Goal: Information Seeking & Learning: Learn about a topic

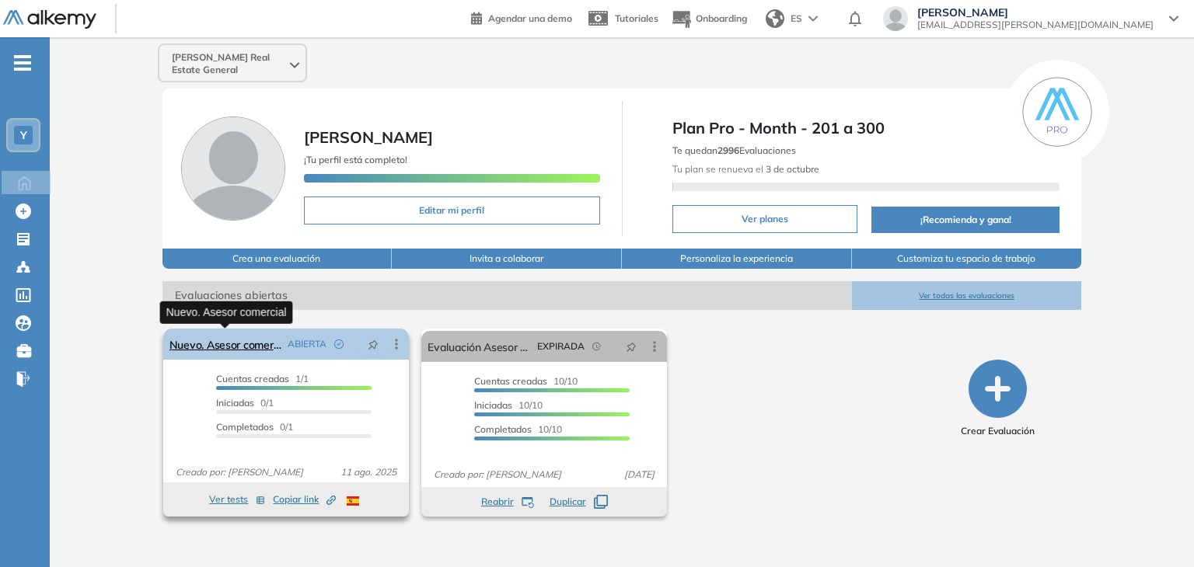
click at [239, 344] on link "Nuevo. Asesor comercial" at bounding box center [225, 344] width 112 height 31
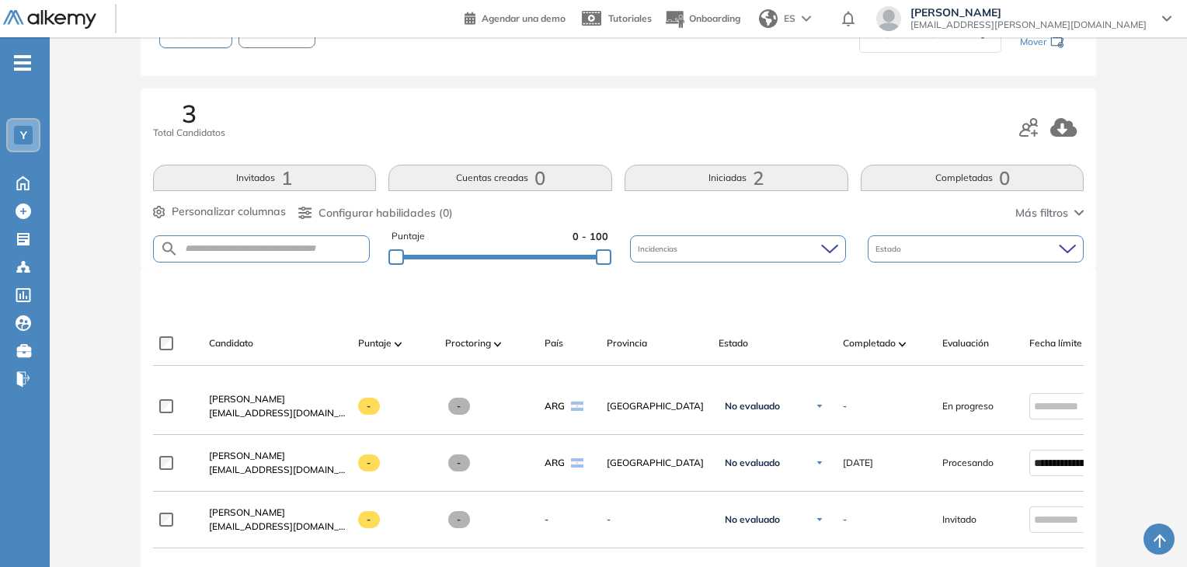
scroll to position [155, 0]
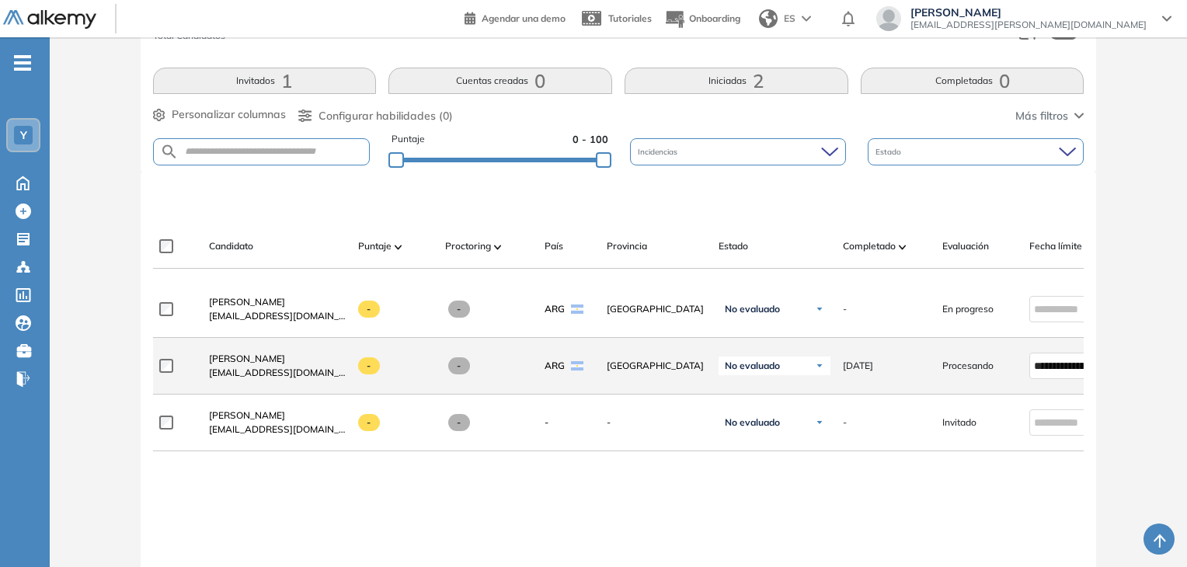
scroll to position [155, 0]
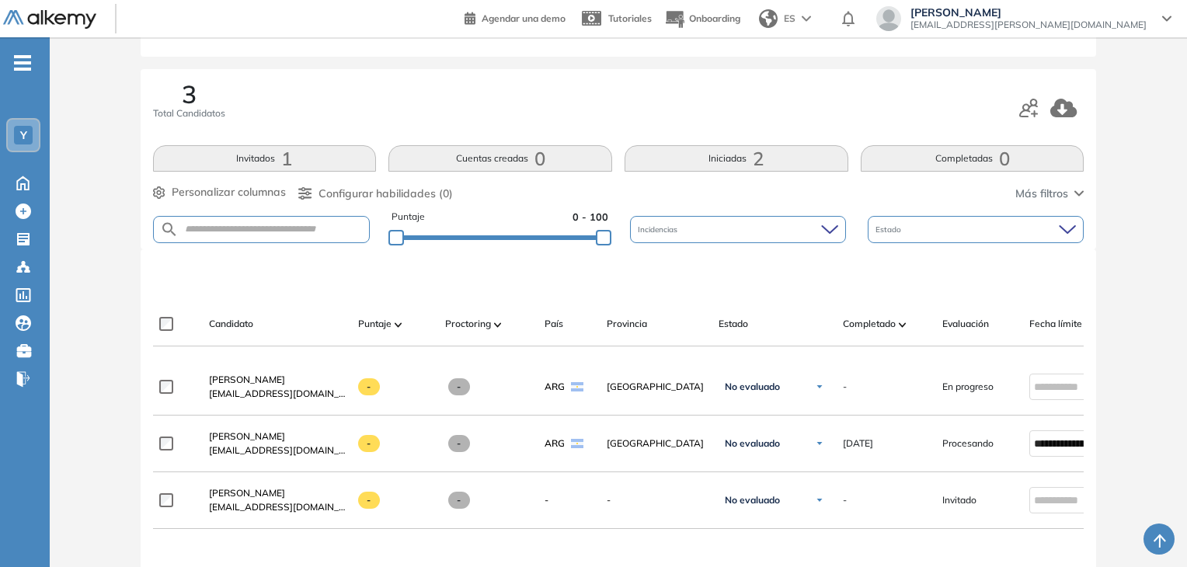
click at [981, 161] on button "Completadas 0" at bounding box center [973, 158] width 224 height 26
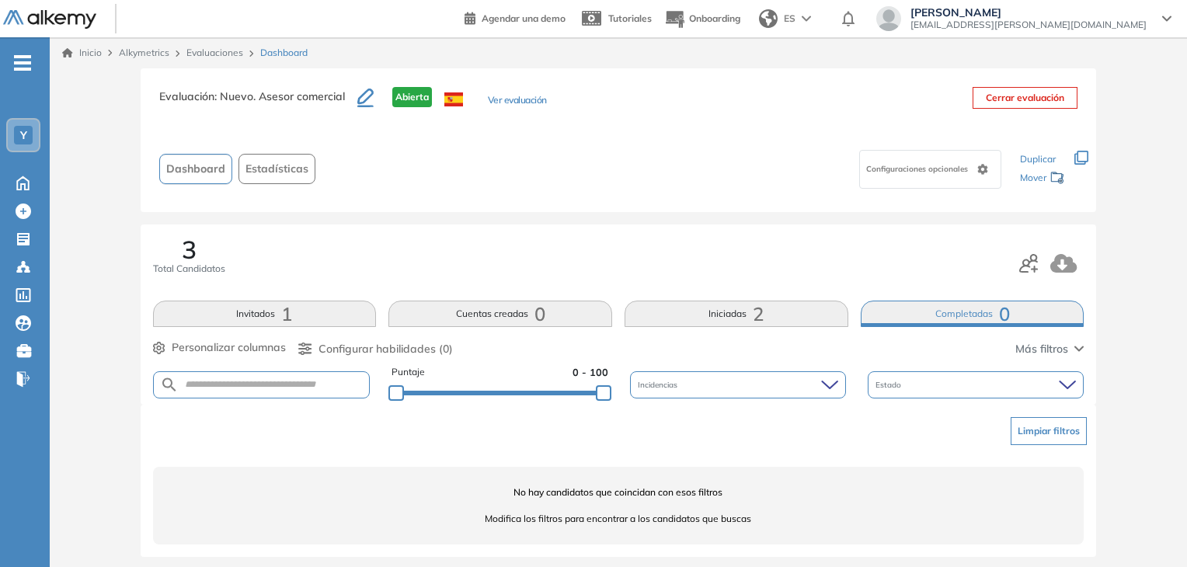
scroll to position [8, 0]
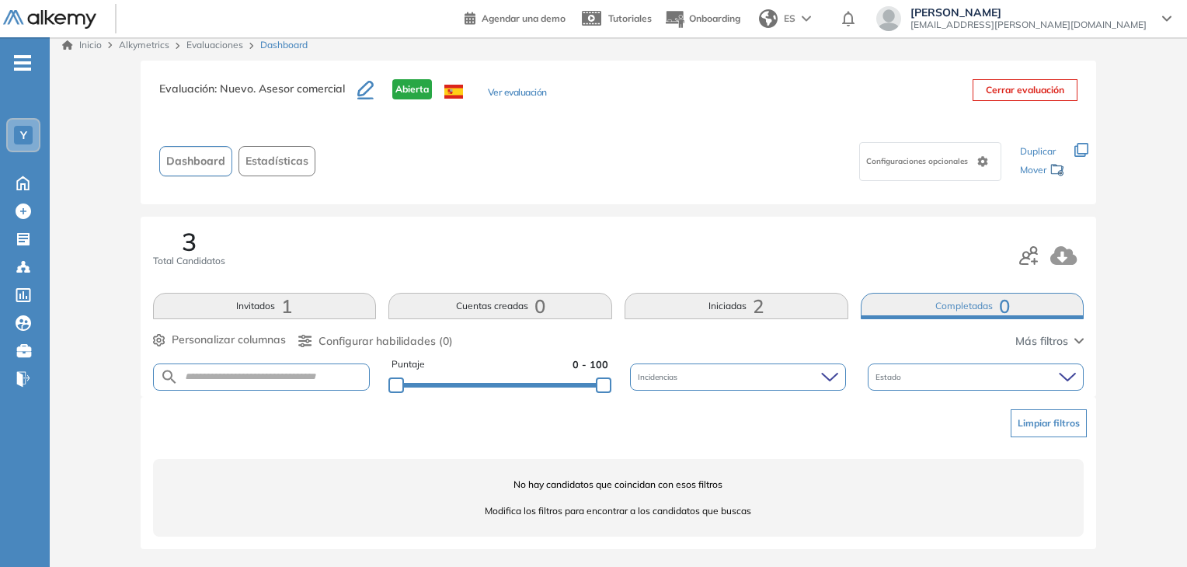
click at [727, 305] on button "Iniciadas 2" at bounding box center [737, 306] width 224 height 26
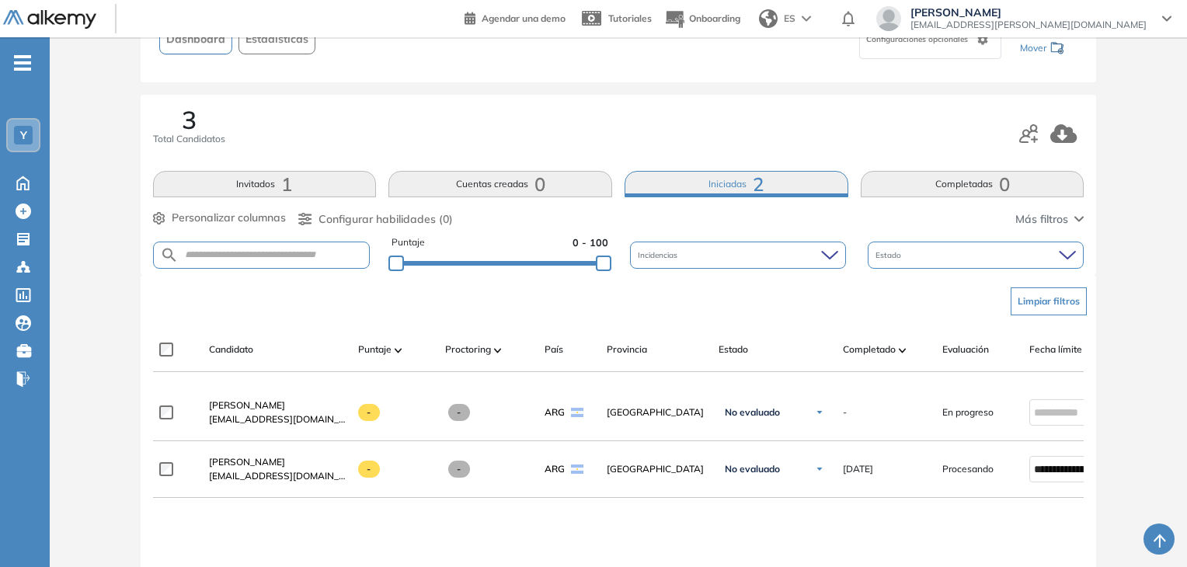
scroll to position [155, 0]
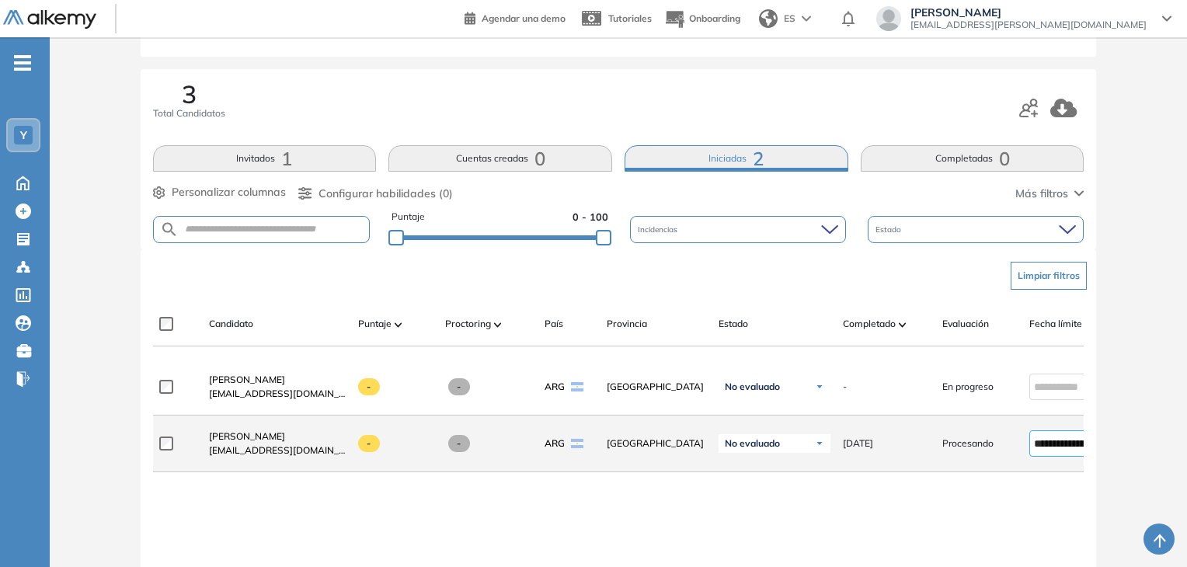
click at [1057, 451] on input "**********" at bounding box center [1066, 443] width 64 height 17
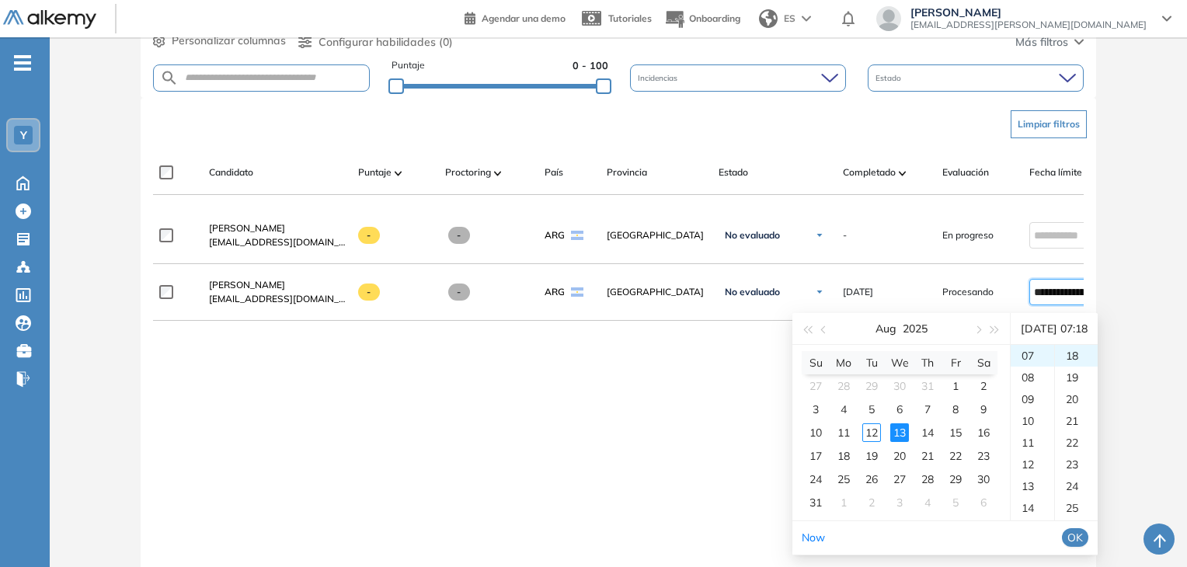
scroll to position [311, 0]
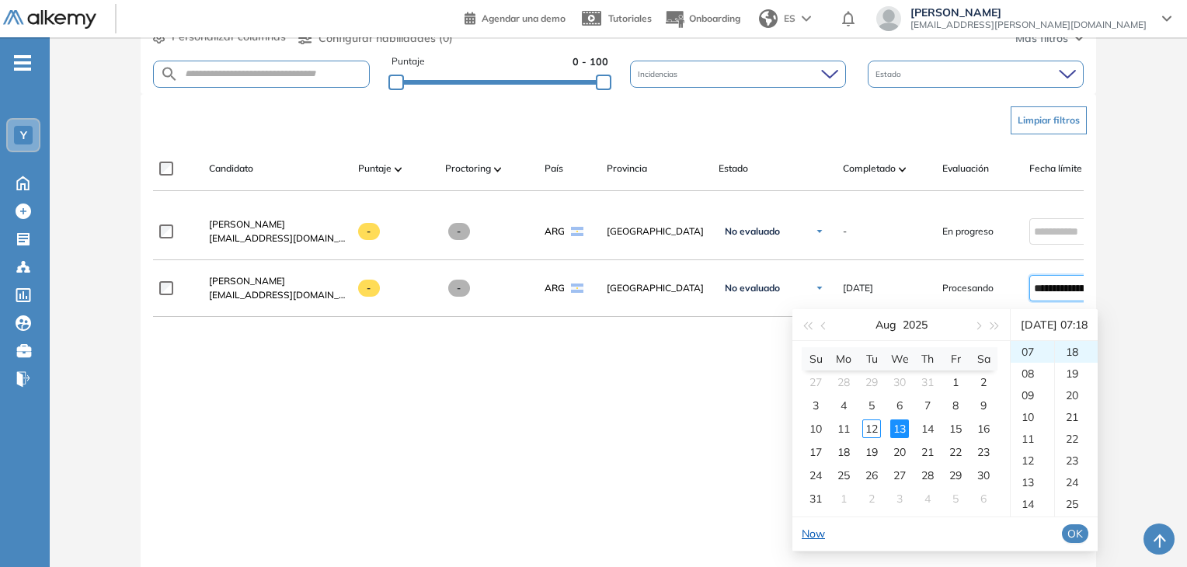
click at [817, 531] on link "Now" at bounding box center [813, 534] width 23 height 14
type input "**********"
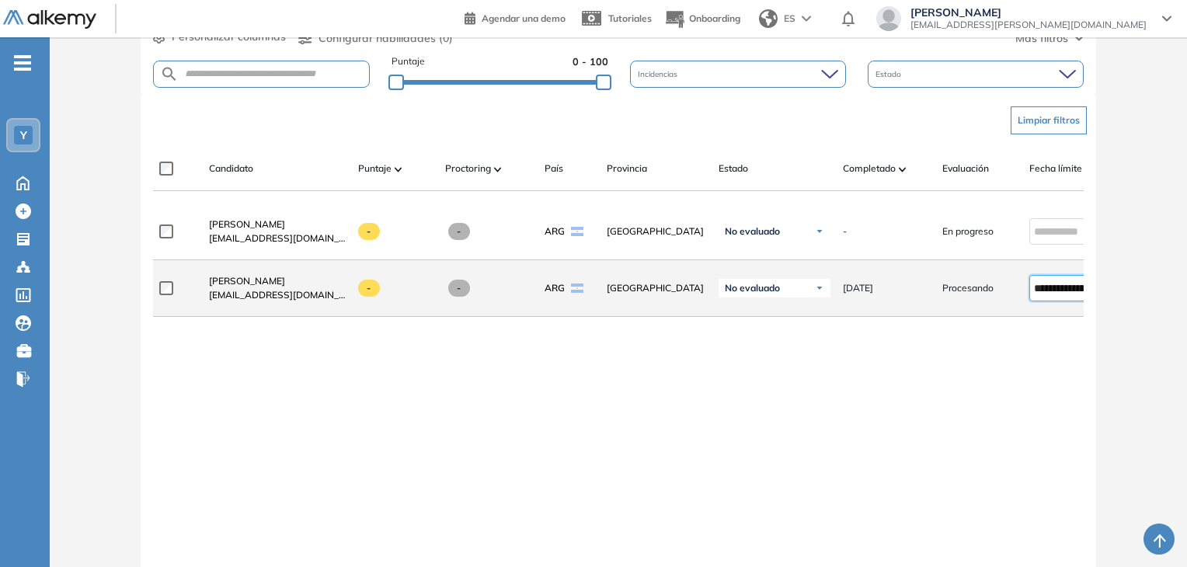
click at [1051, 295] on input "**********" at bounding box center [1066, 288] width 64 height 17
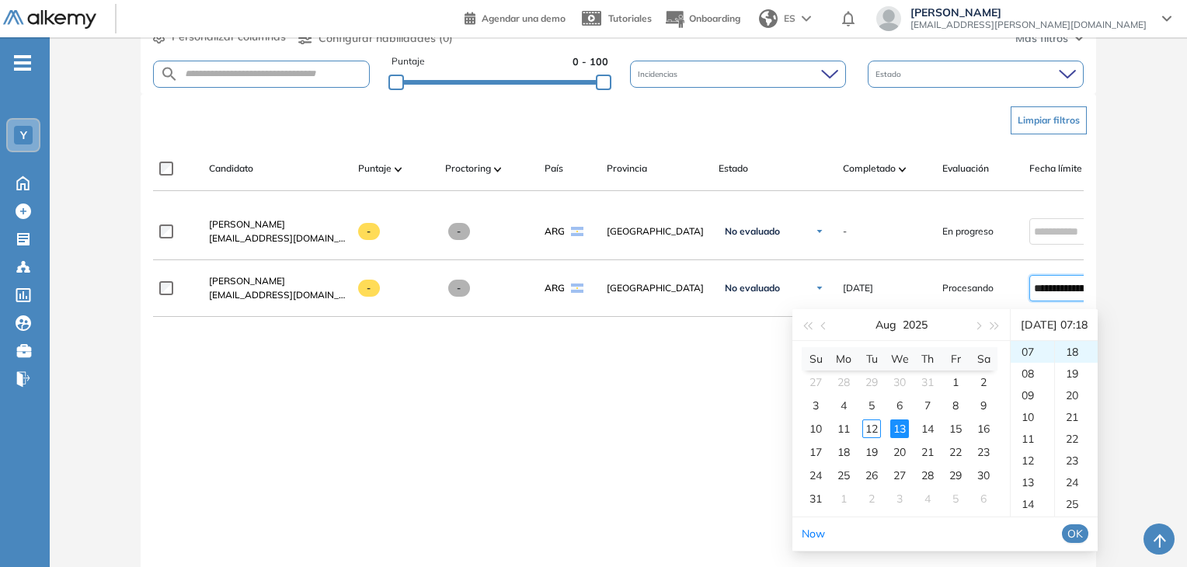
click at [650, 399] on div "**********" at bounding box center [619, 391] width 932 height 375
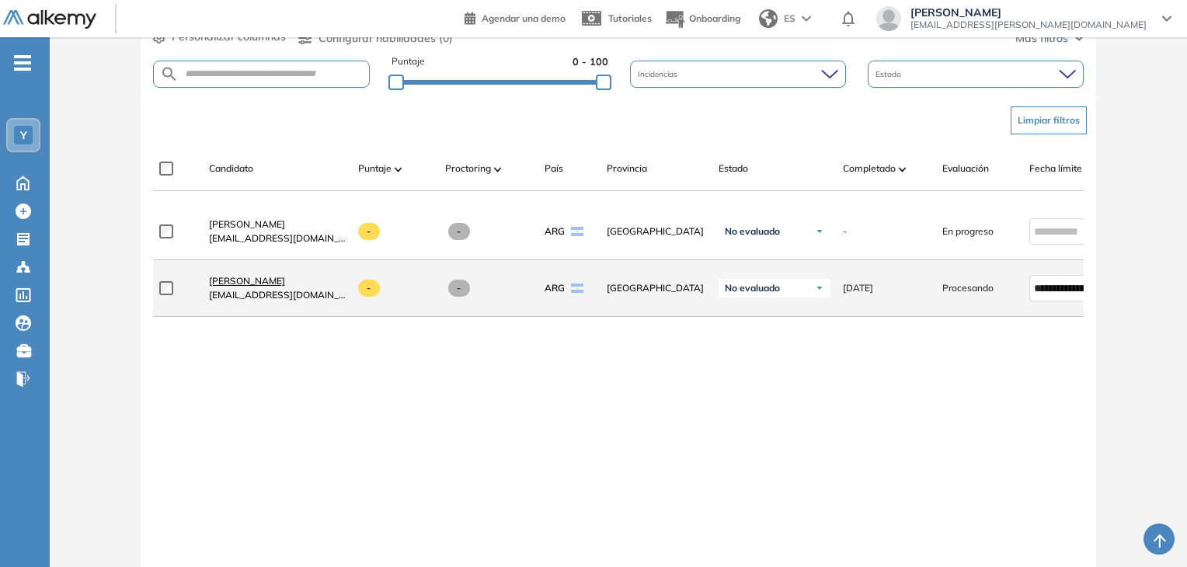
click at [239, 284] on span "[PERSON_NAME]" at bounding box center [247, 281] width 76 height 12
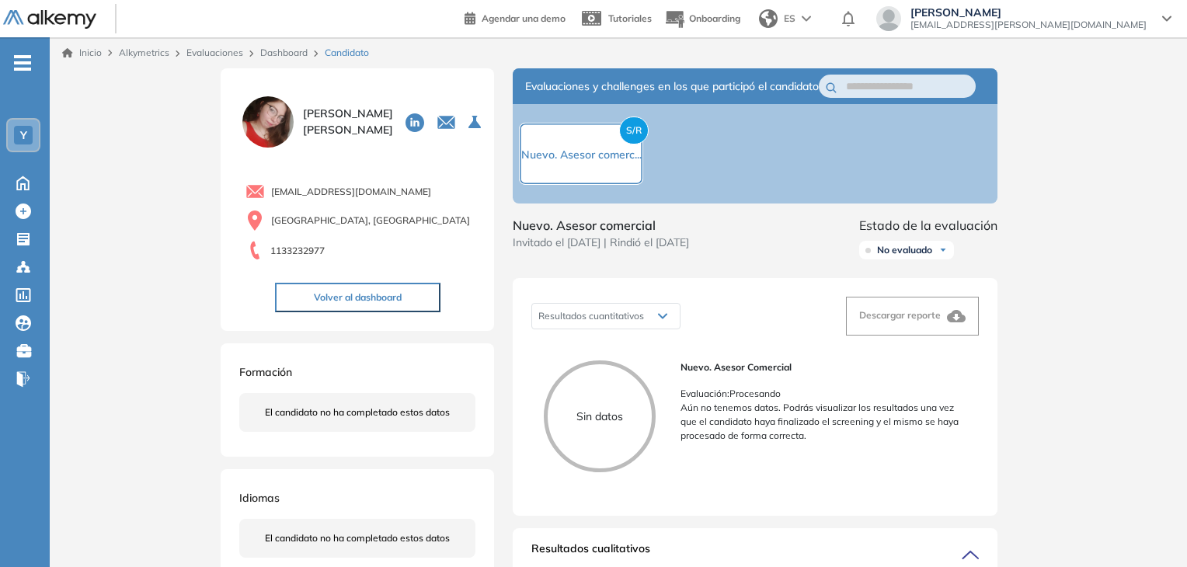
click at [377, 299] on button "Volver al dashboard" at bounding box center [358, 298] width 166 height 30
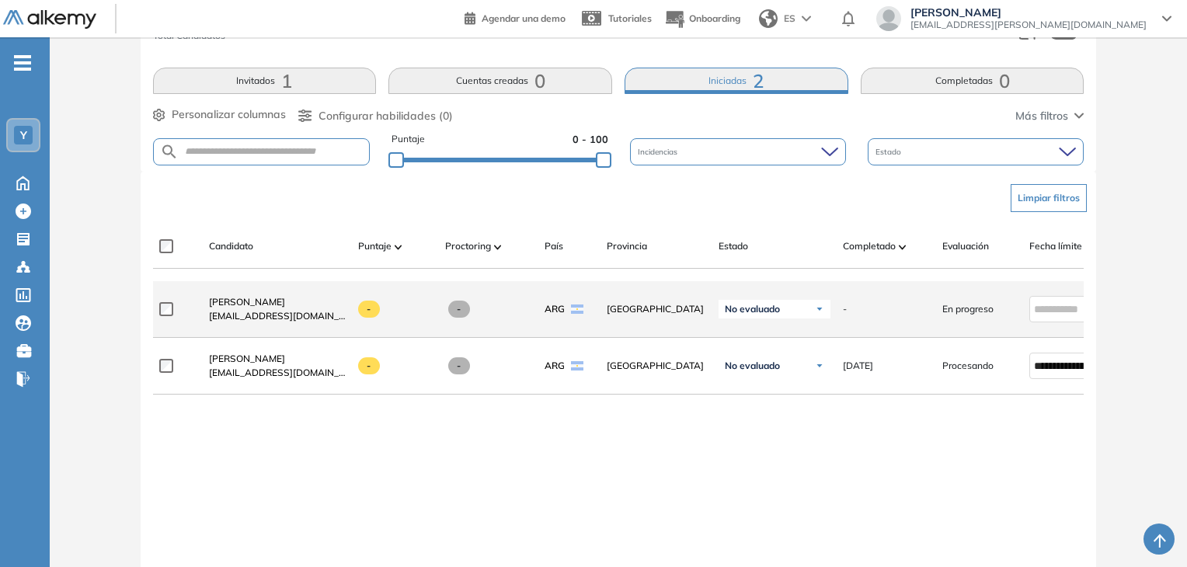
scroll to position [155, 0]
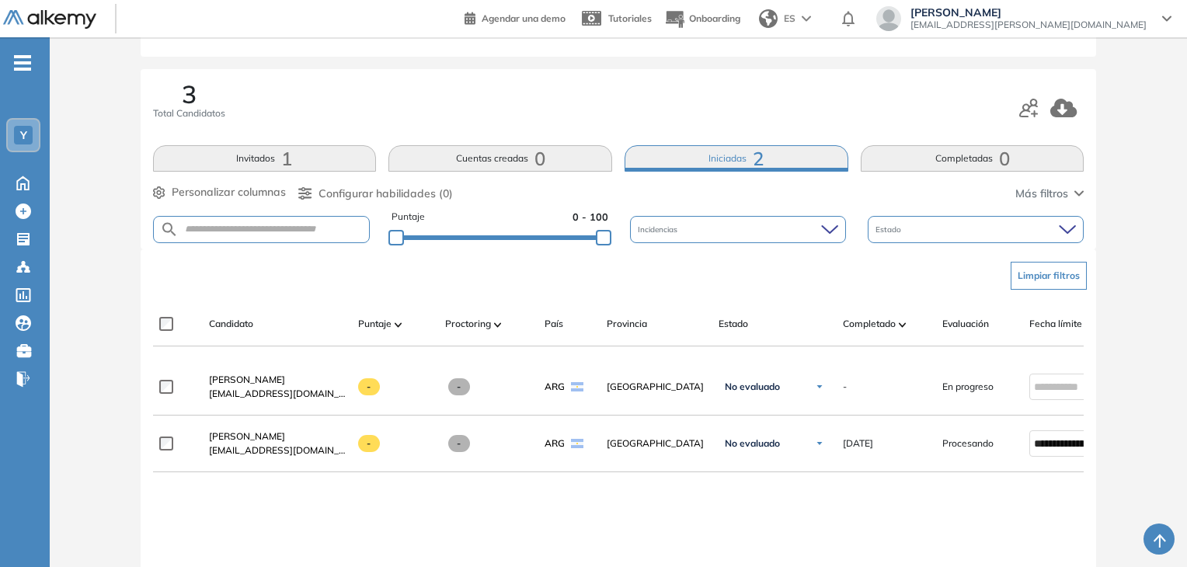
click at [292, 158] on button "Invitados 1" at bounding box center [265, 158] width 224 height 26
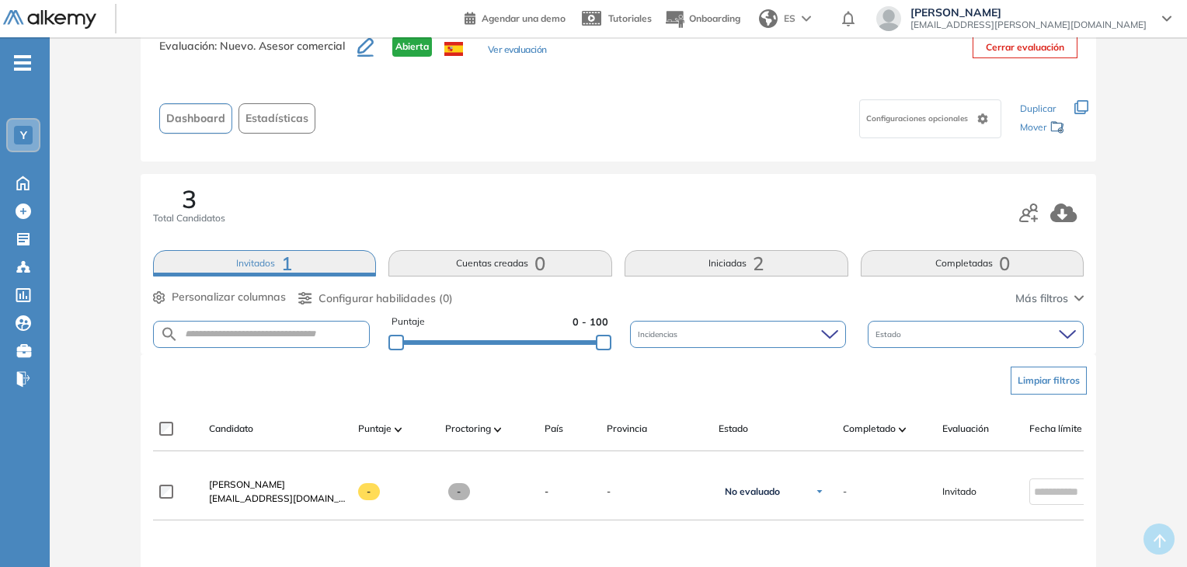
scroll to position [78, 0]
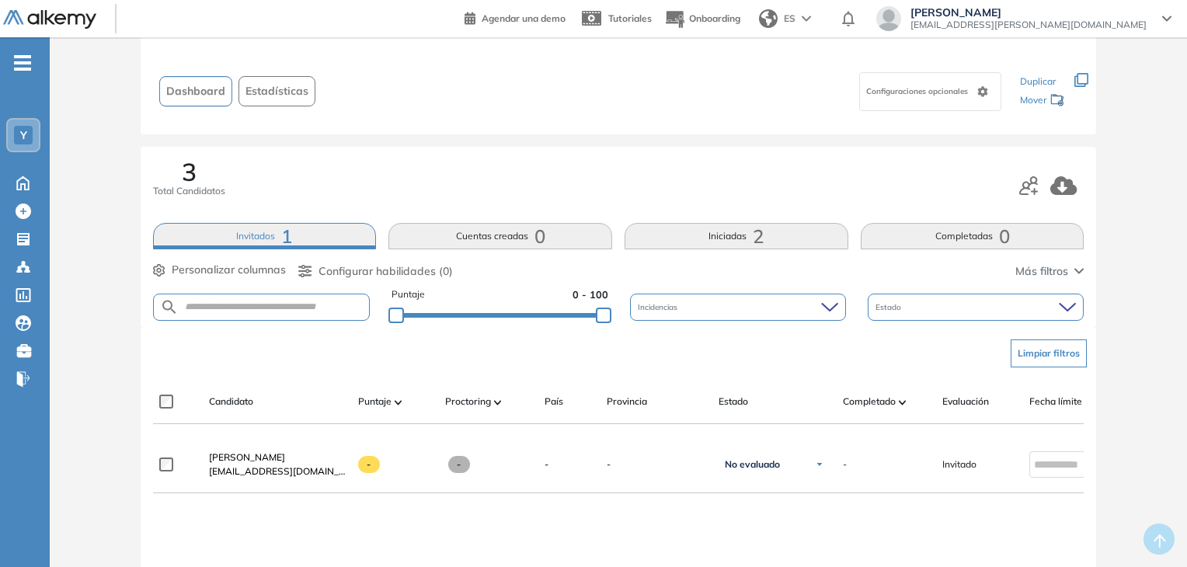
click at [749, 239] on button "Iniciadas 2" at bounding box center [737, 236] width 224 height 26
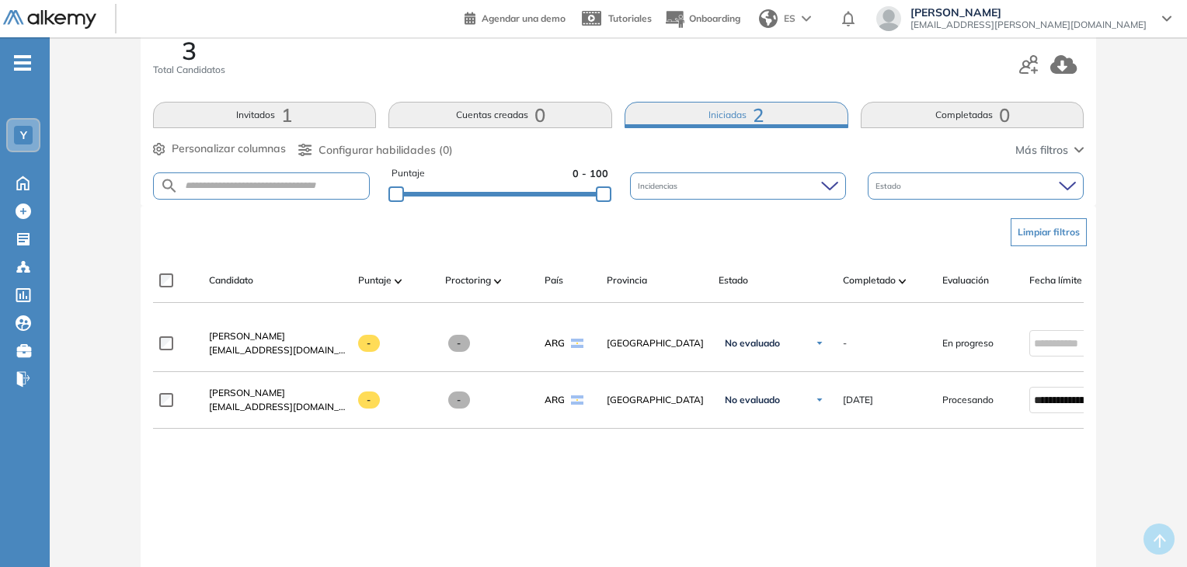
scroll to position [0, 0]
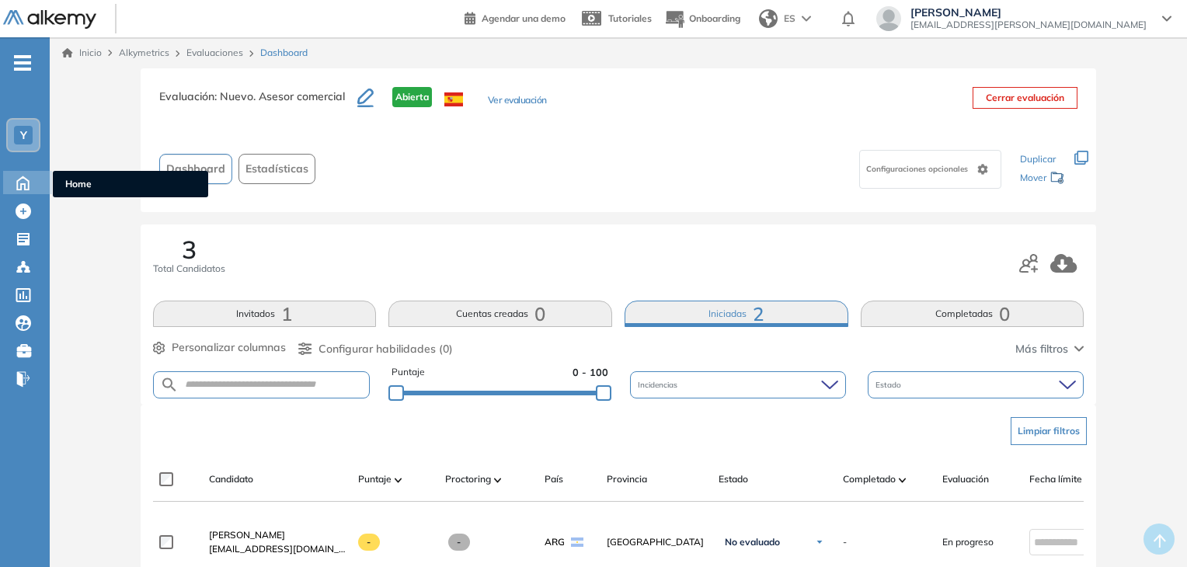
click at [24, 181] on icon at bounding box center [22, 182] width 27 height 19
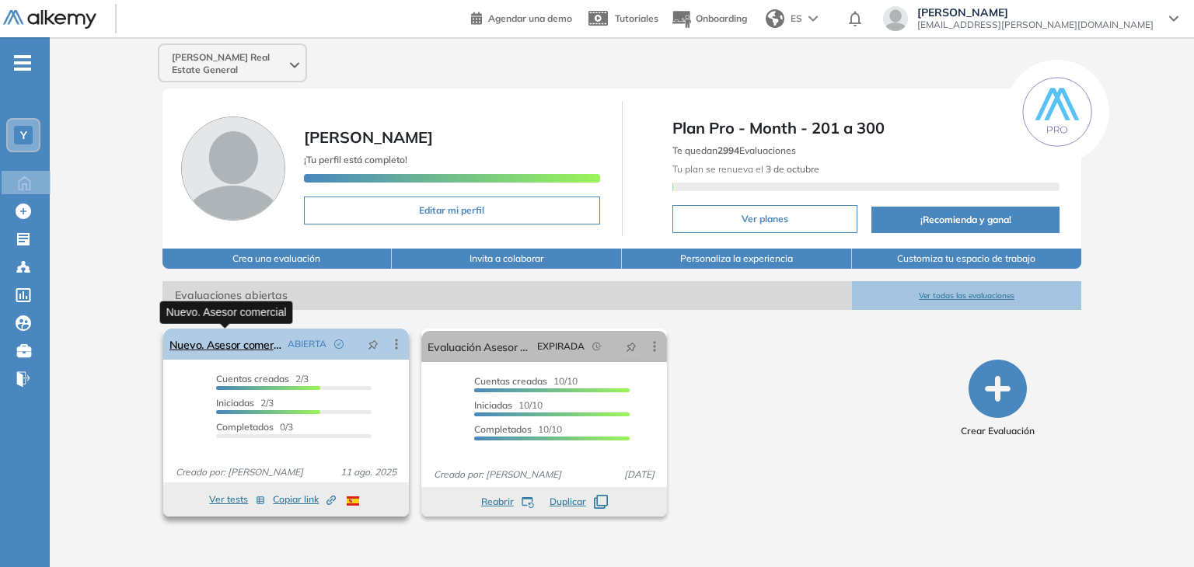
click at [241, 346] on link "Nuevo. Asesor comercial" at bounding box center [225, 344] width 112 height 31
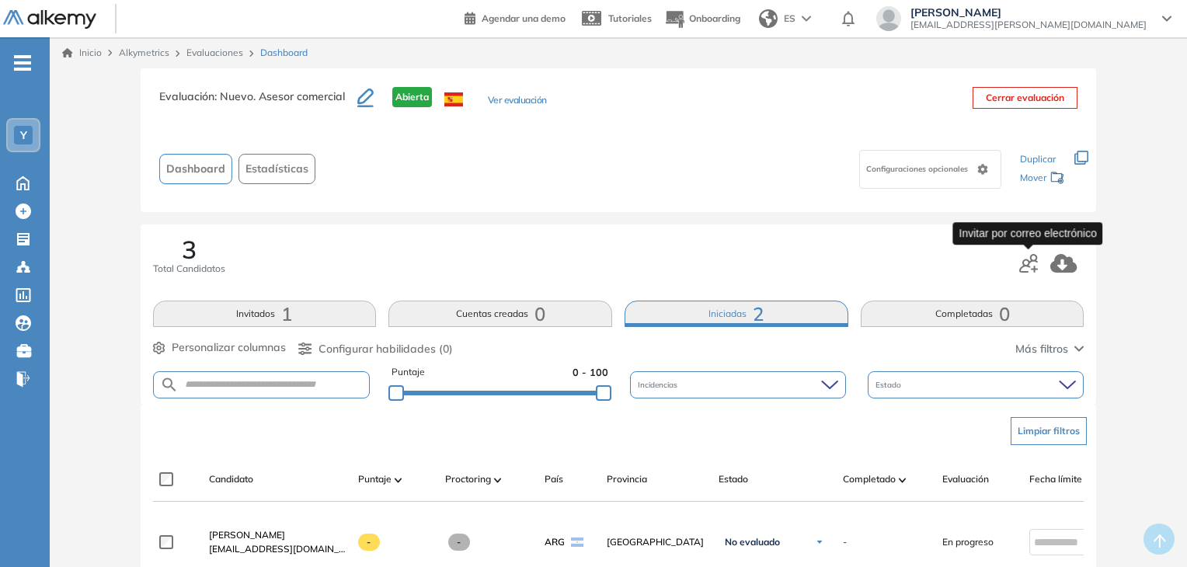
click at [1032, 261] on icon "button" at bounding box center [1029, 263] width 19 height 19
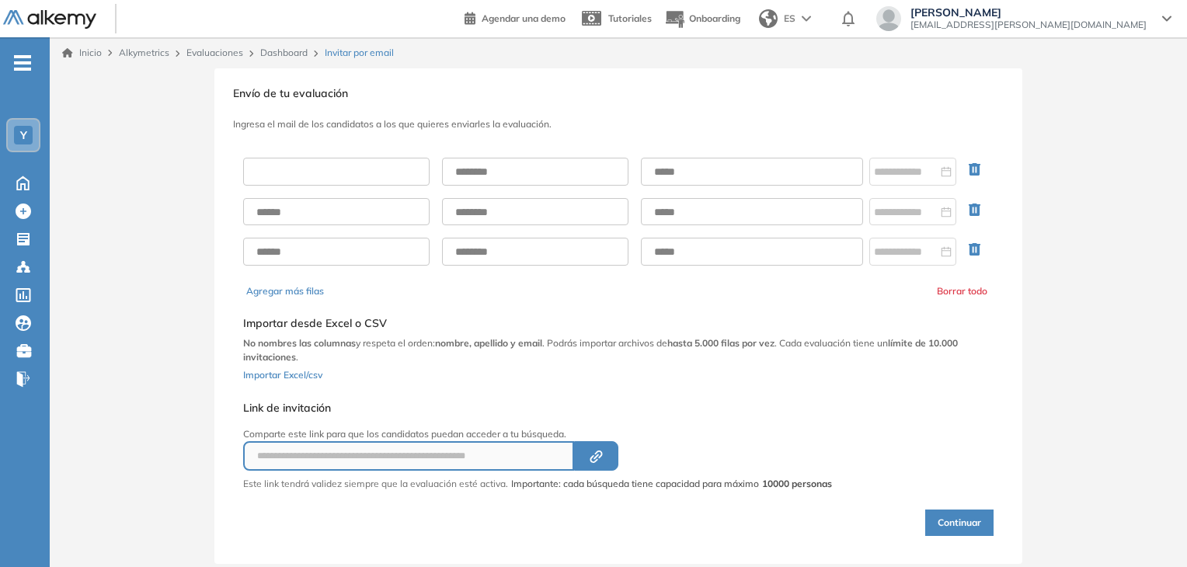
click at [303, 169] on input "text" at bounding box center [336, 172] width 186 height 28
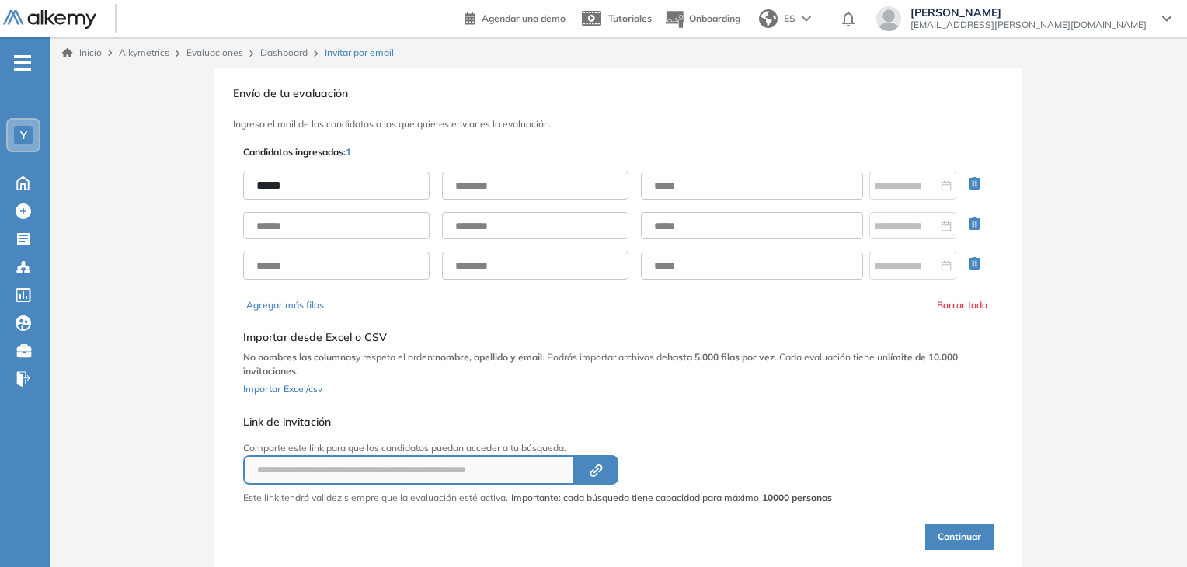
type input "*****"
click at [475, 174] on input "text" at bounding box center [535, 186] width 186 height 28
type input "*********"
click at [690, 188] on input "text" at bounding box center [752, 186] width 222 height 28
type input "**********"
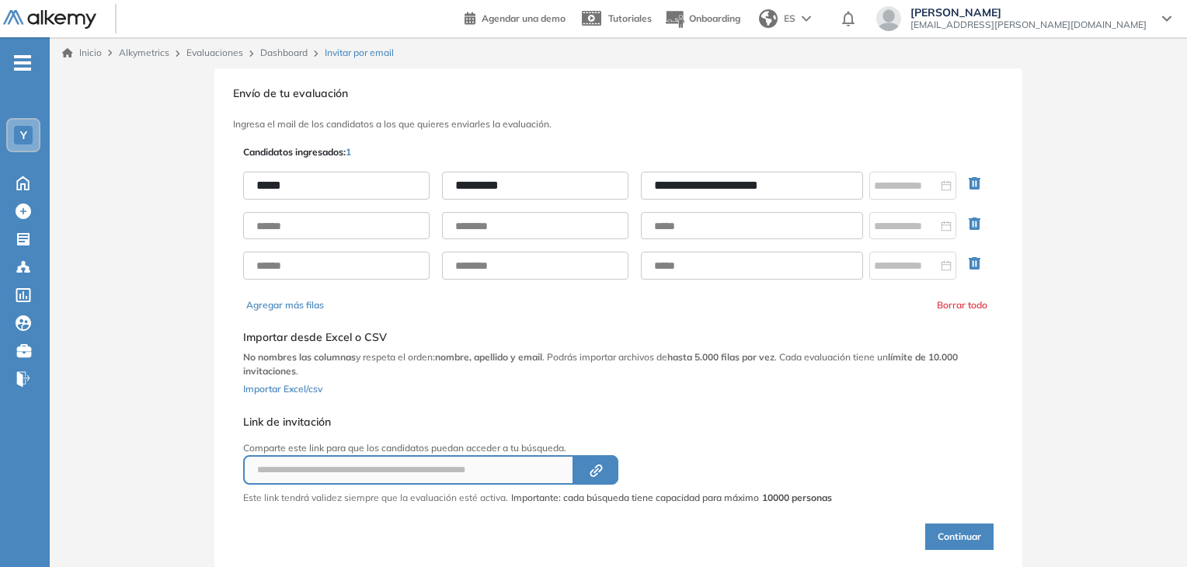
click at [733, 293] on div "**********" at bounding box center [618, 347] width 757 height 410
click at [760, 331] on h5 "Importar desde Excel o CSV" at bounding box center [618, 337] width 751 height 13
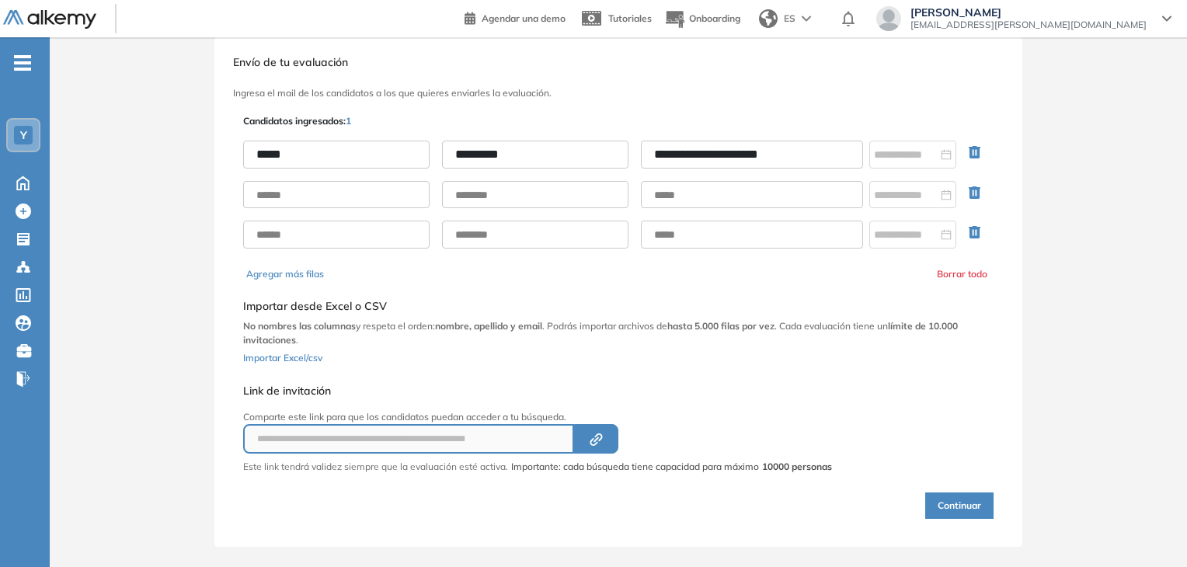
scroll to position [47, 0]
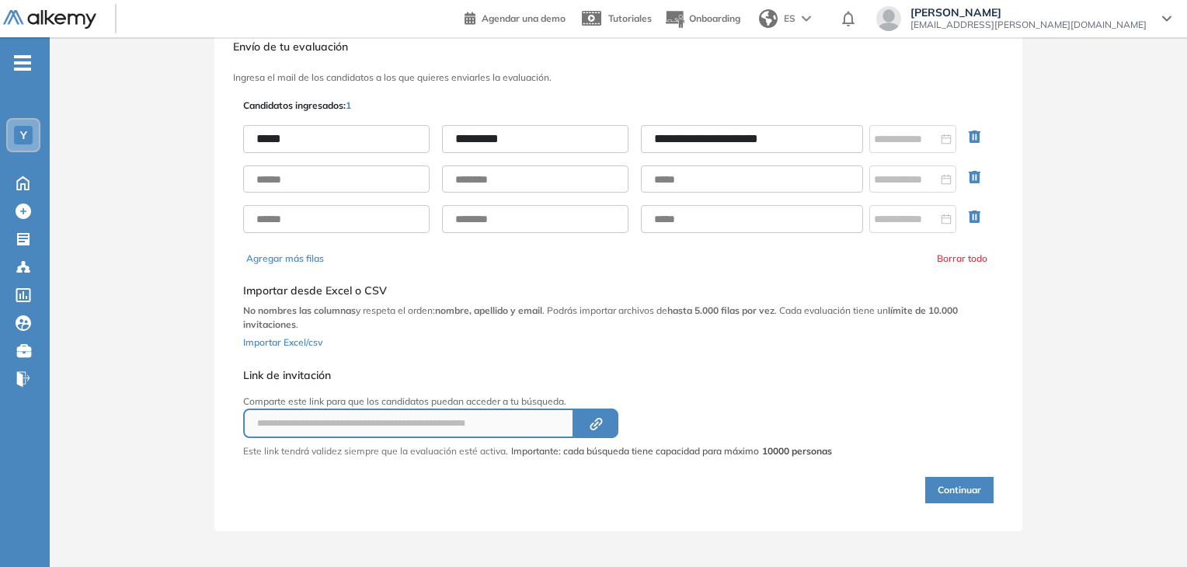
click at [964, 489] on button "Continuar" at bounding box center [959, 490] width 68 height 26
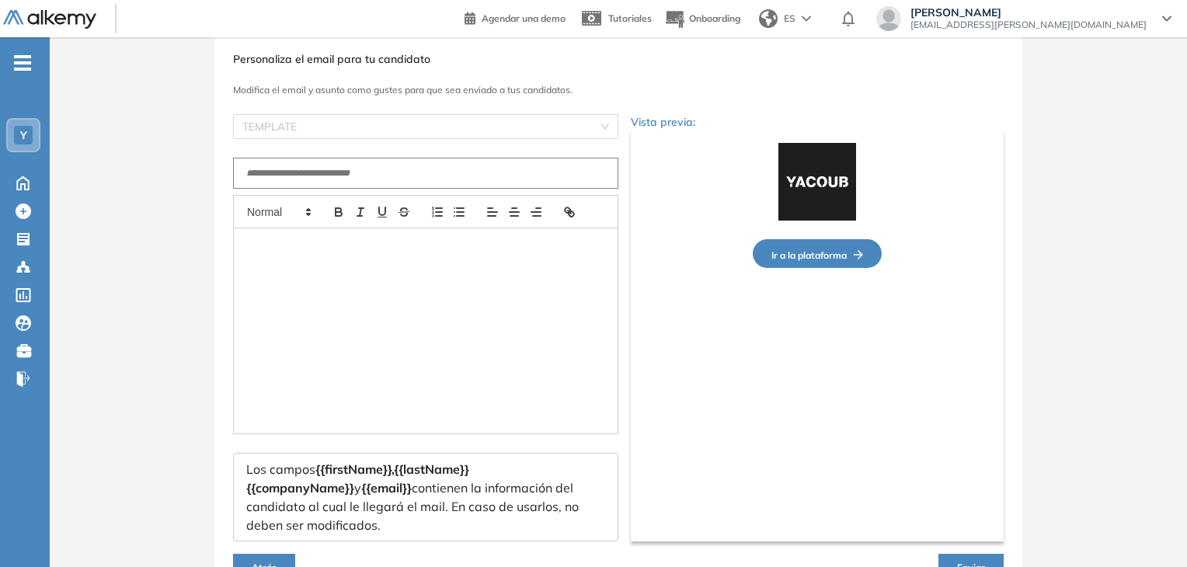
type input "**********"
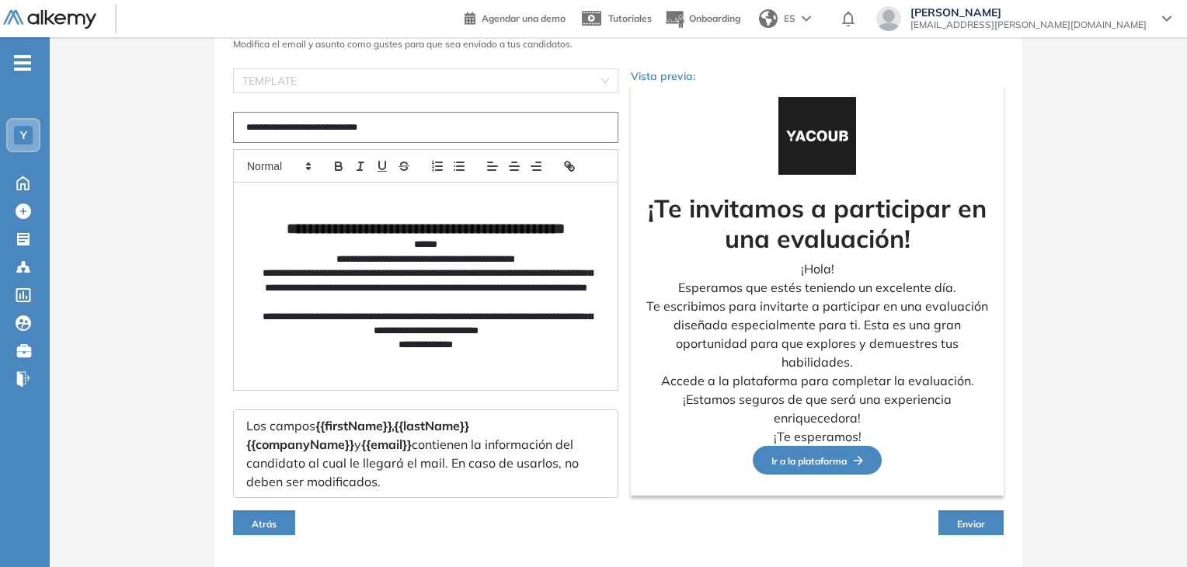
scroll to position [134, 0]
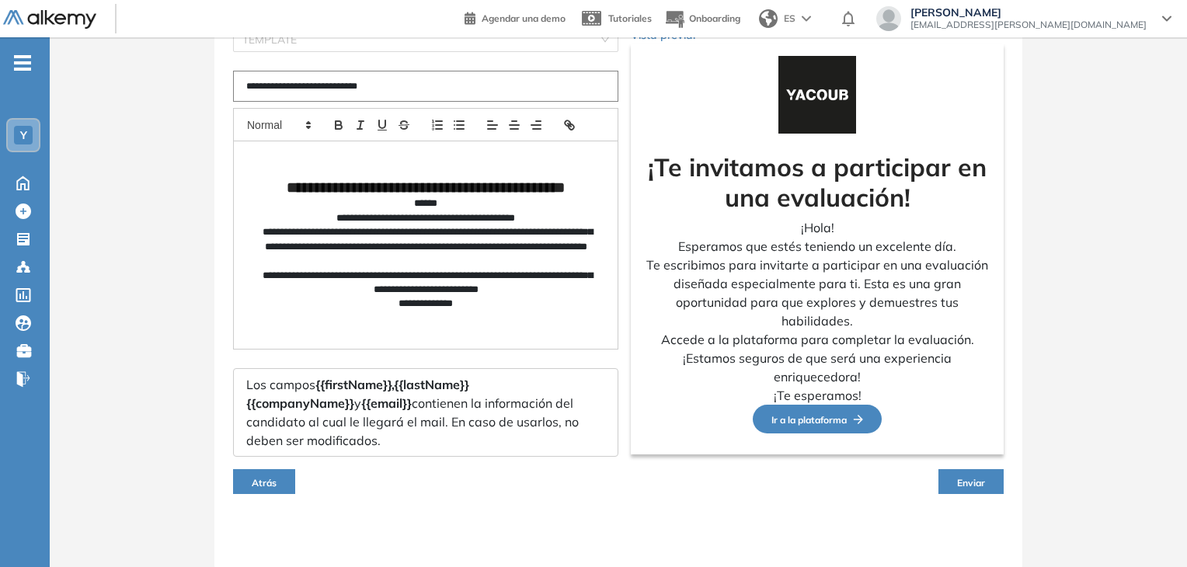
click at [978, 487] on button "Enviar" at bounding box center [971, 481] width 65 height 25
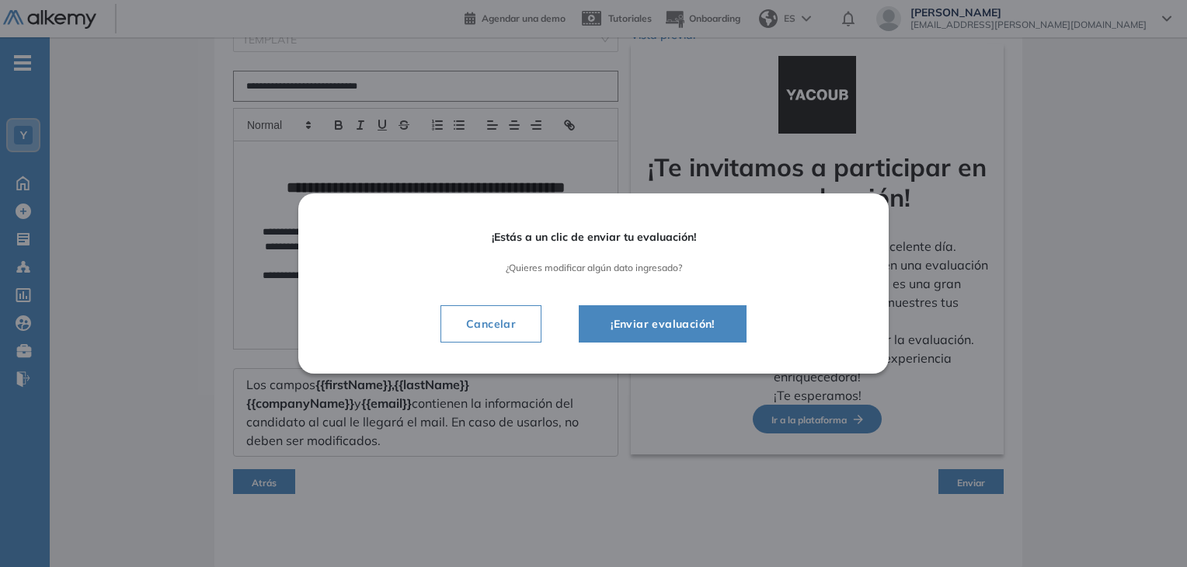
click at [684, 327] on span "¡Enviar evaluación!" at bounding box center [662, 324] width 129 height 19
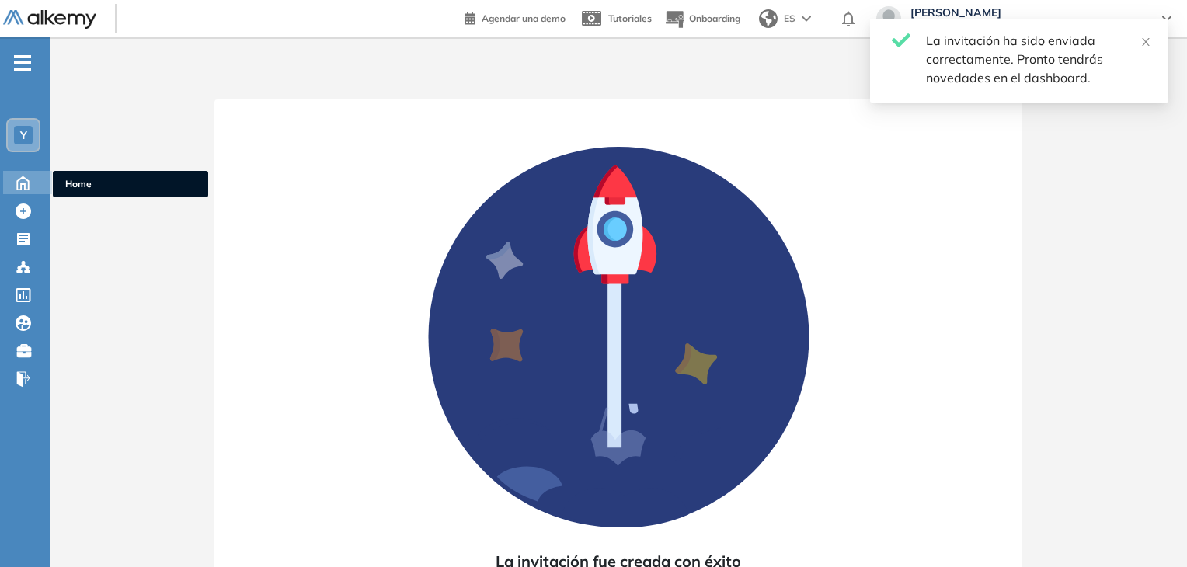
click at [25, 177] on icon at bounding box center [23, 182] width 12 height 13
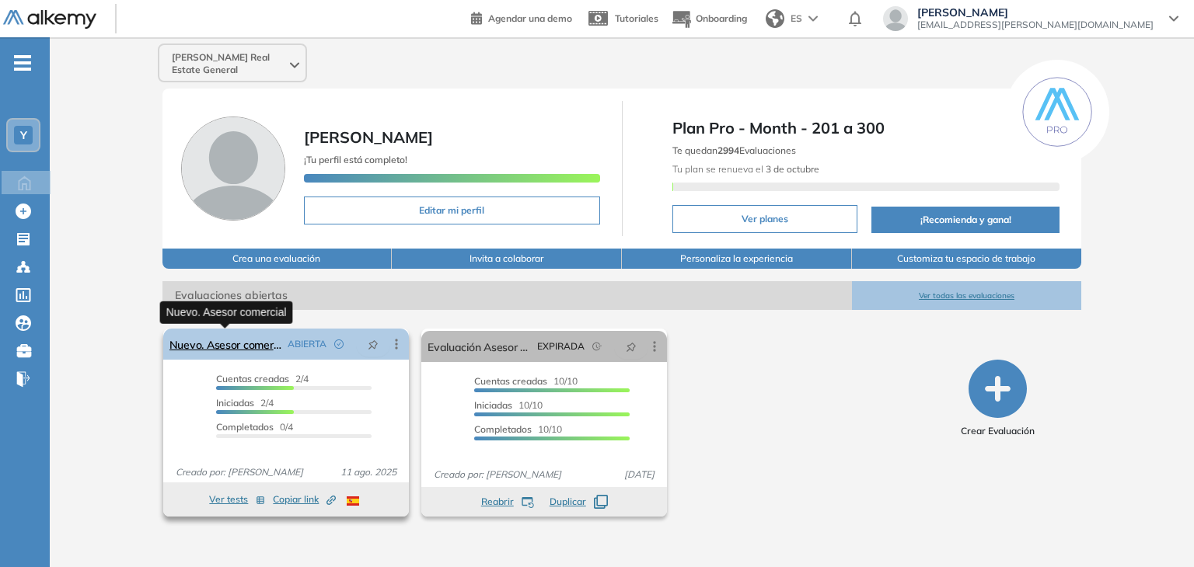
click at [242, 342] on link "Nuevo. Asesor comercial" at bounding box center [225, 344] width 112 height 31
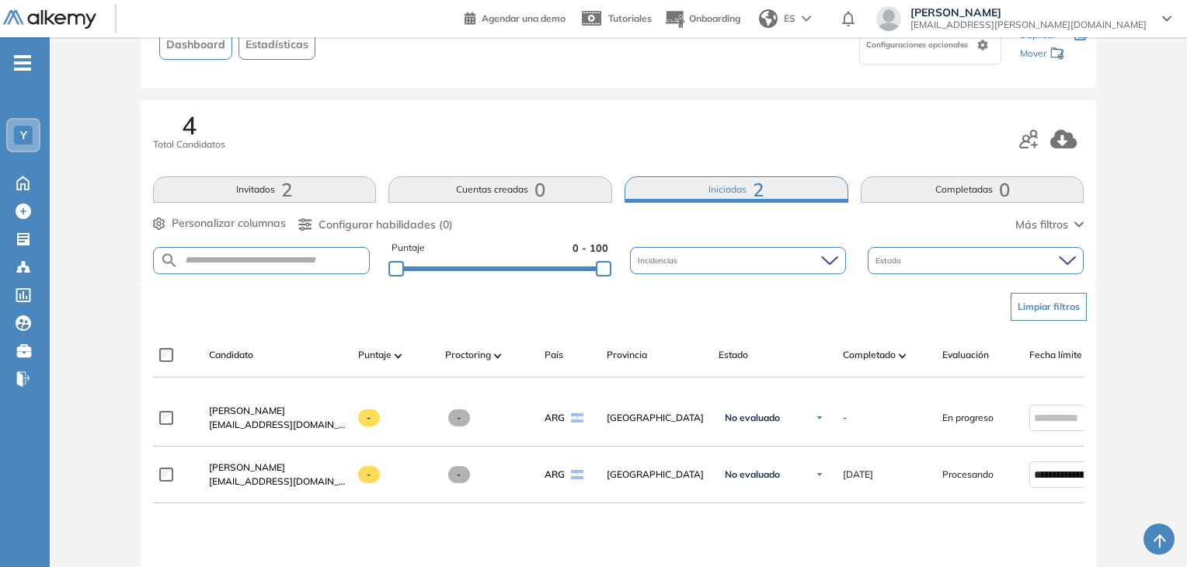
scroll to position [233, 0]
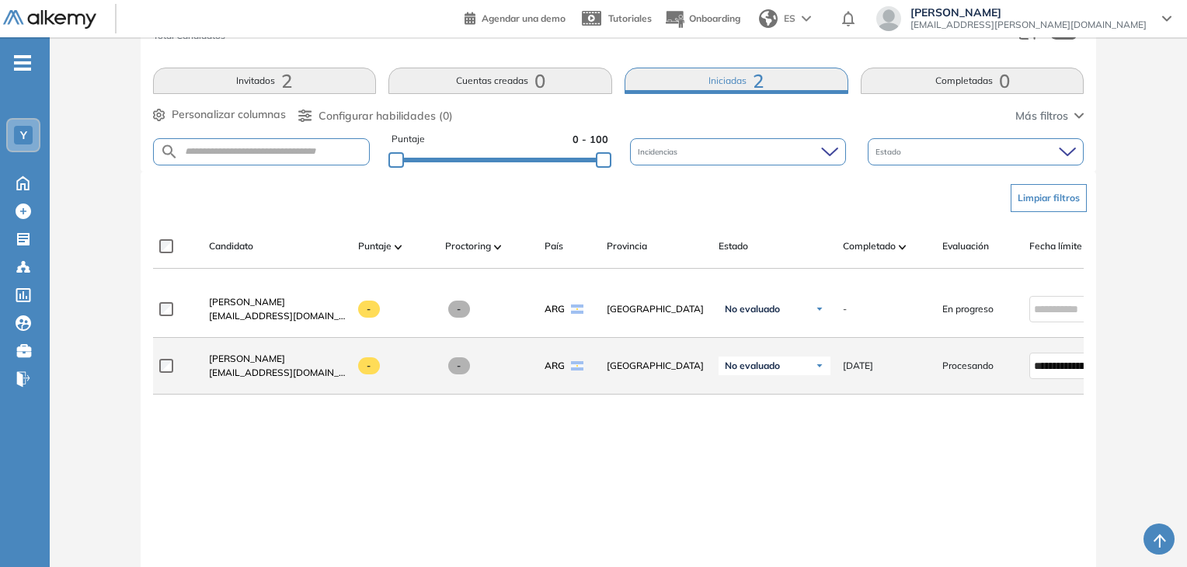
click at [971, 372] on span "Procesando" at bounding box center [968, 366] width 51 height 14
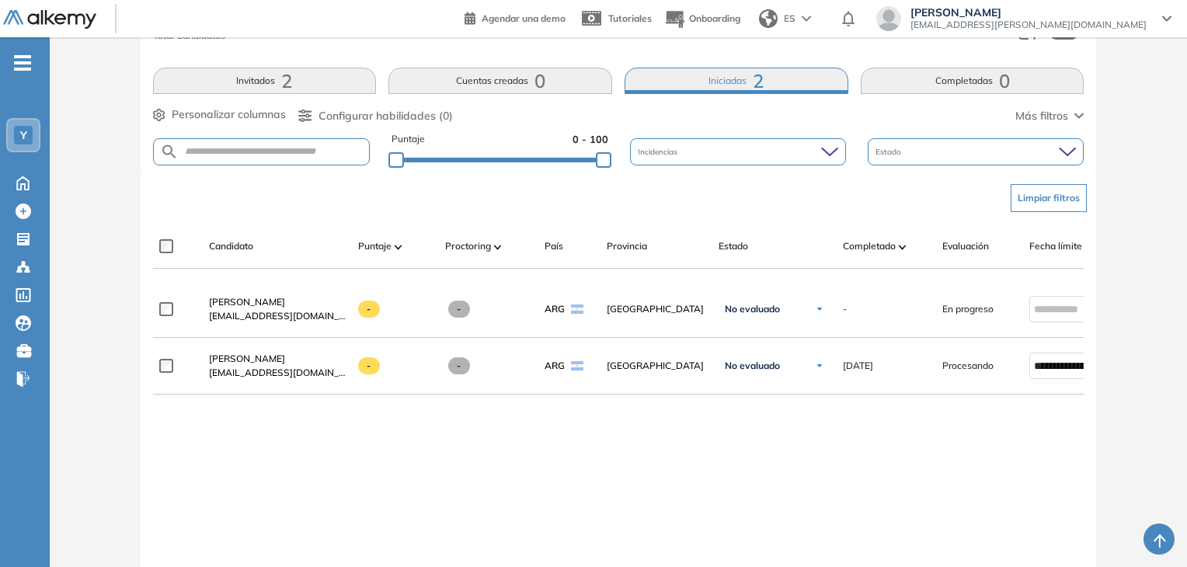
click at [959, 436] on div "**********" at bounding box center [619, 468] width 932 height 375
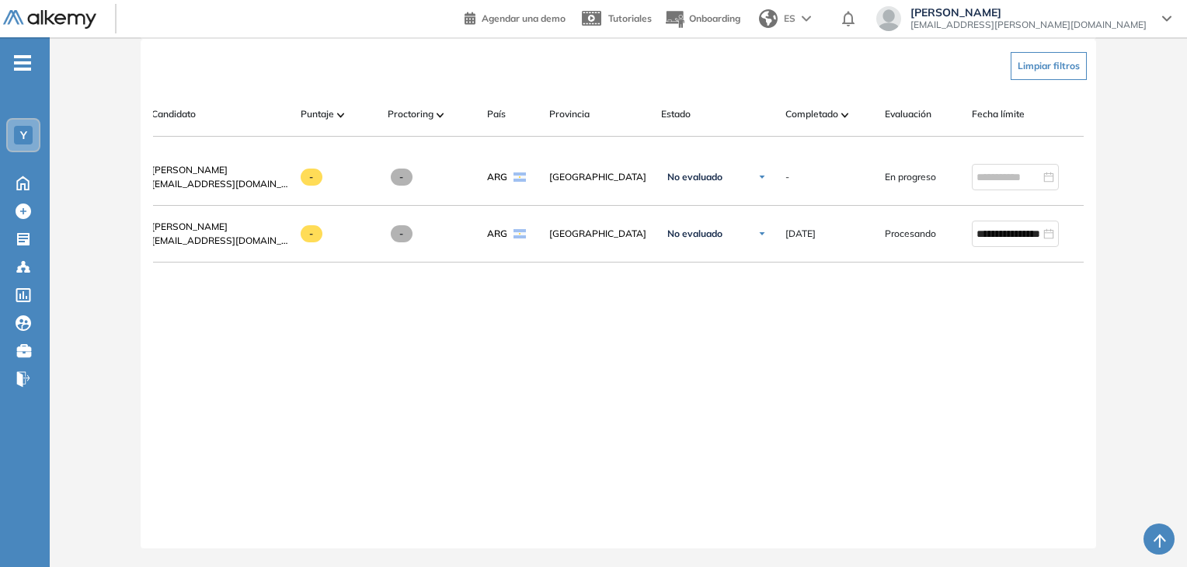
scroll to position [0, 112]
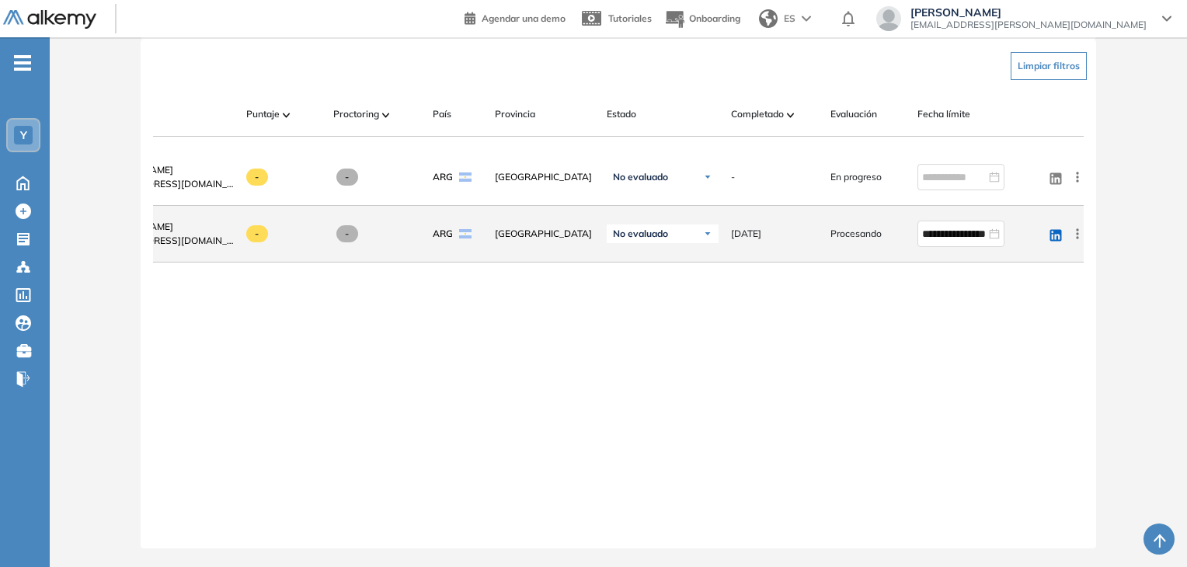
click at [1079, 228] on icon at bounding box center [1078, 234] width 16 height 16
click at [995, 336] on div "Evaluar" at bounding box center [1020, 344] width 103 height 17
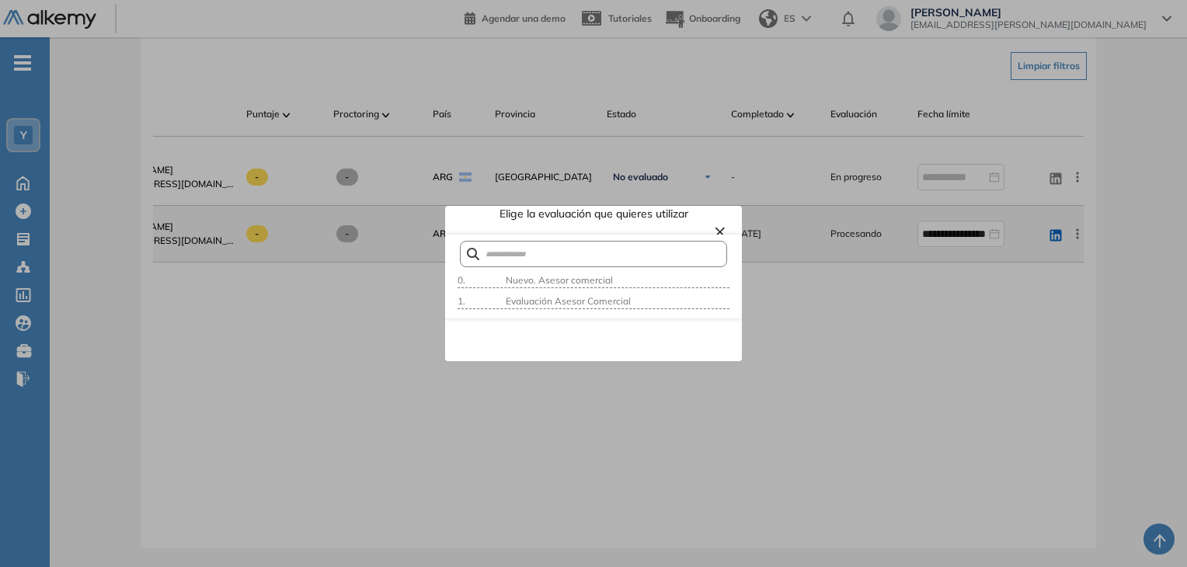
click at [724, 227] on button "×" at bounding box center [720, 230] width 12 height 19
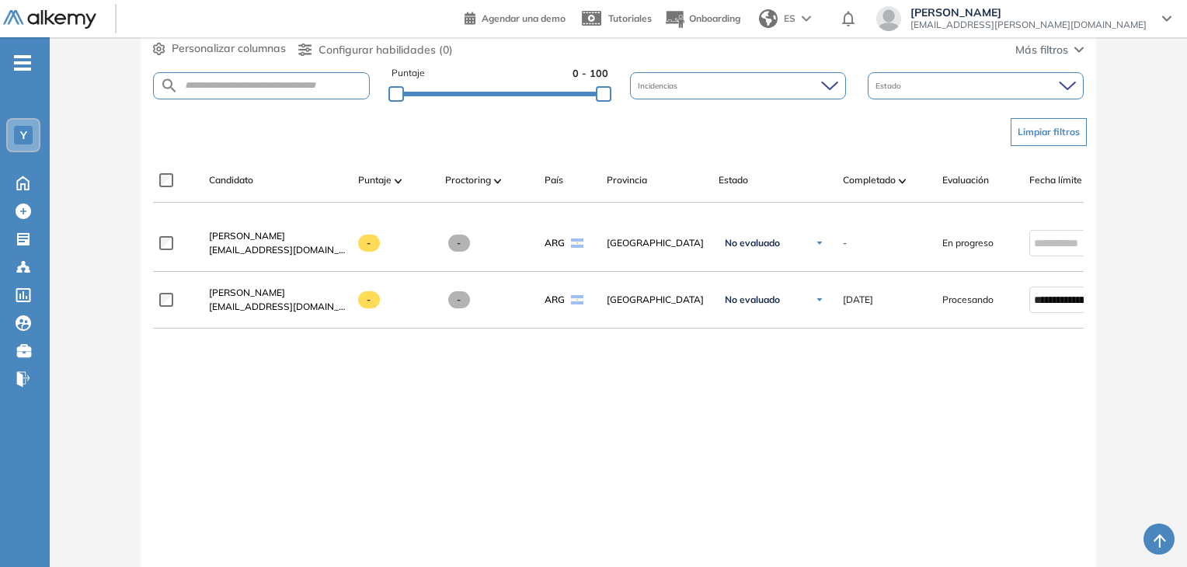
scroll to position [0, 0]
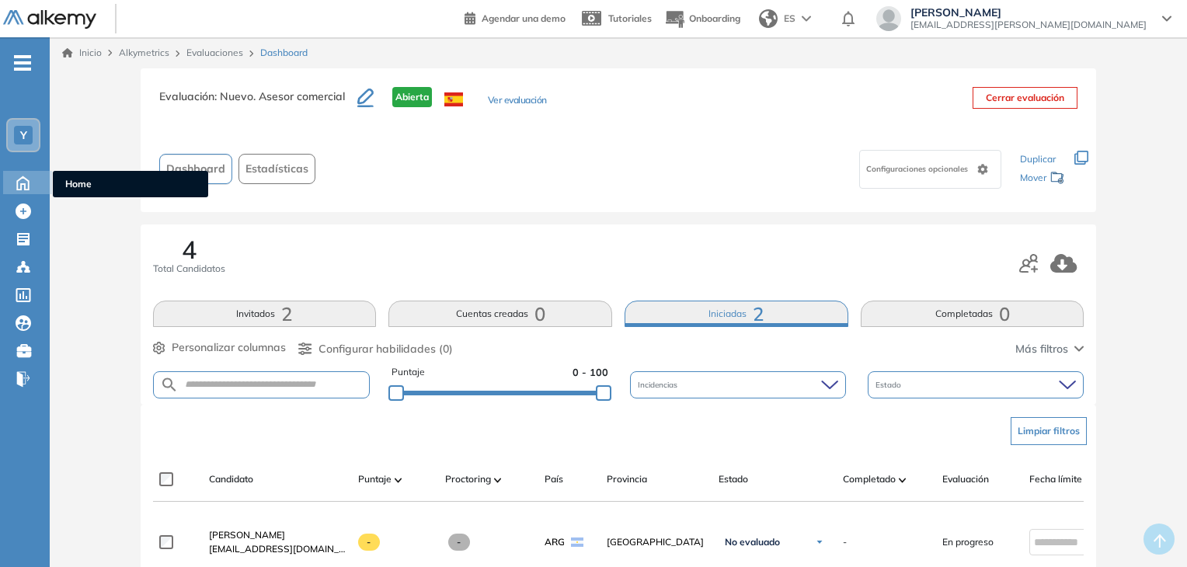
click at [37, 180] on div "Home Home" at bounding box center [27, 182] width 49 height 23
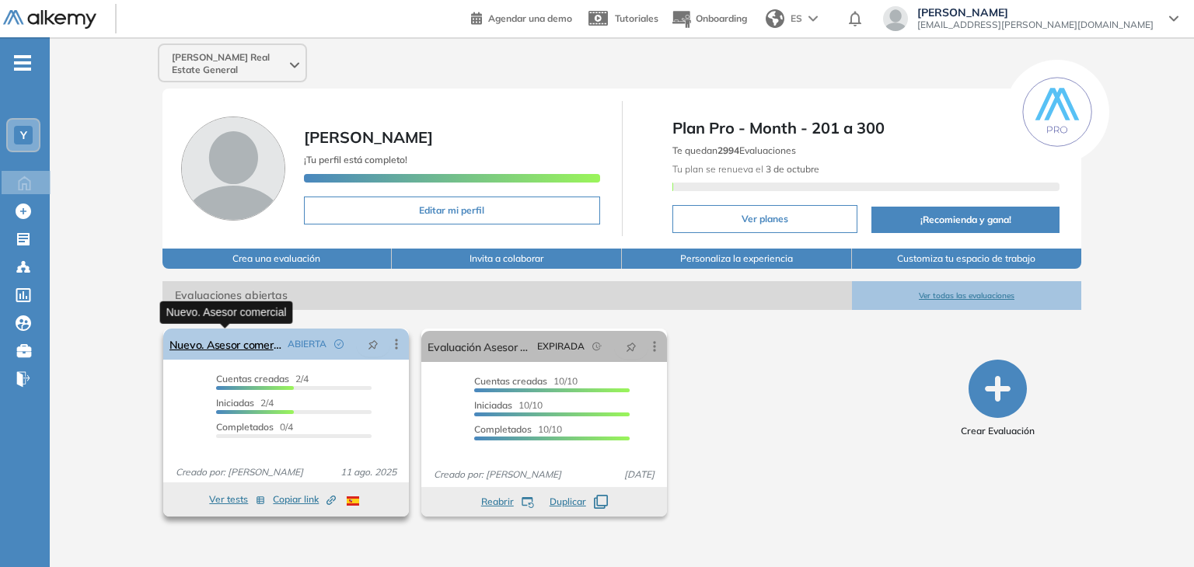
click at [250, 346] on link "Nuevo. Asesor comercial" at bounding box center [225, 344] width 112 height 31
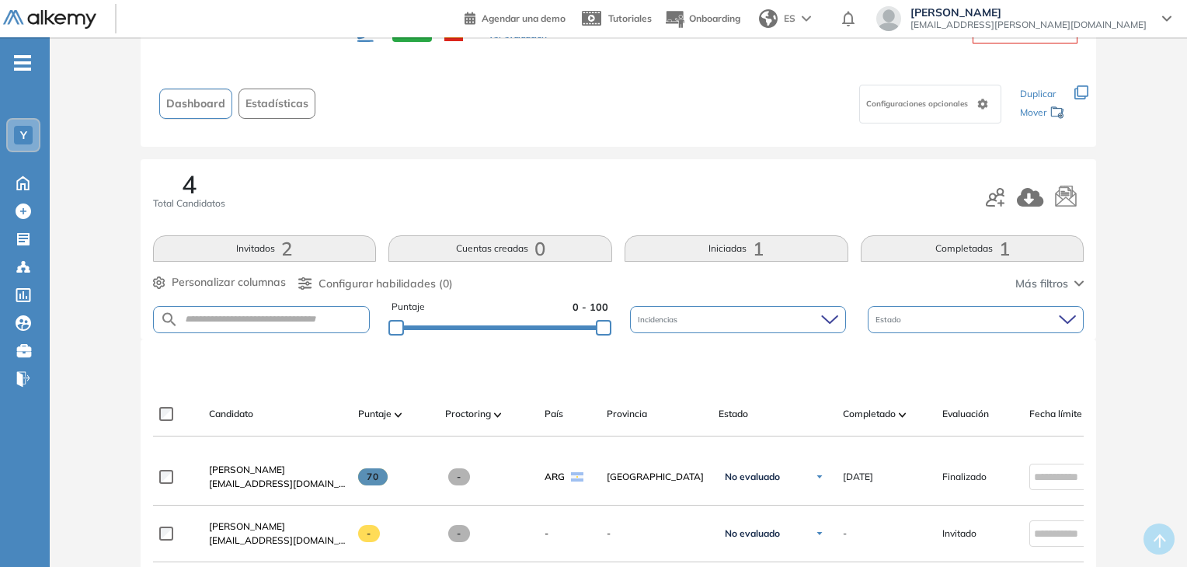
scroll to position [155, 0]
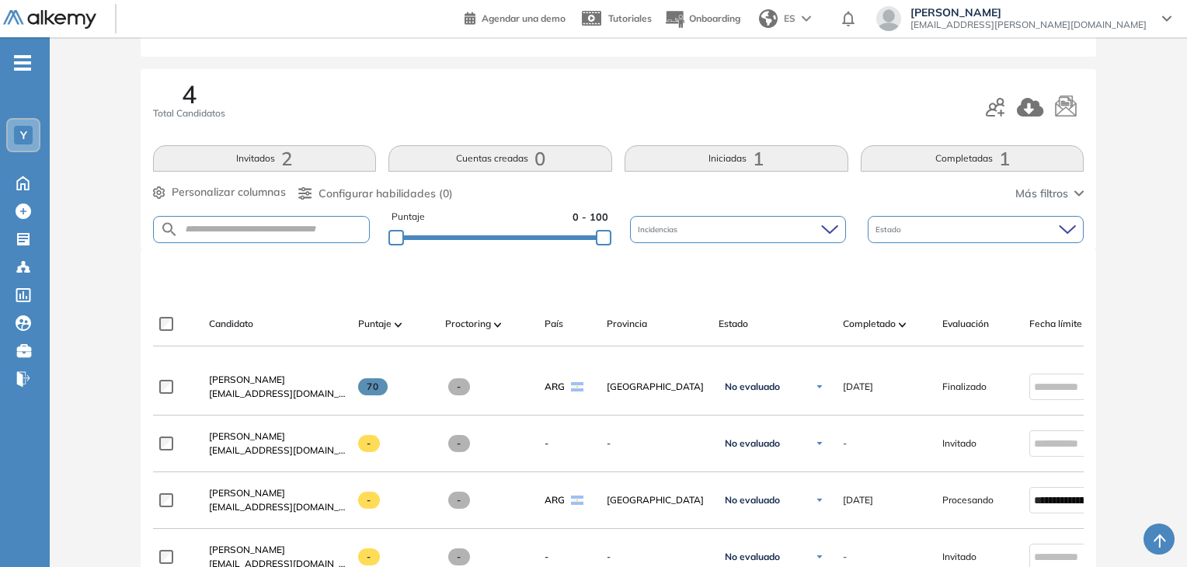
click at [953, 152] on button "Completadas 1" at bounding box center [973, 158] width 224 height 26
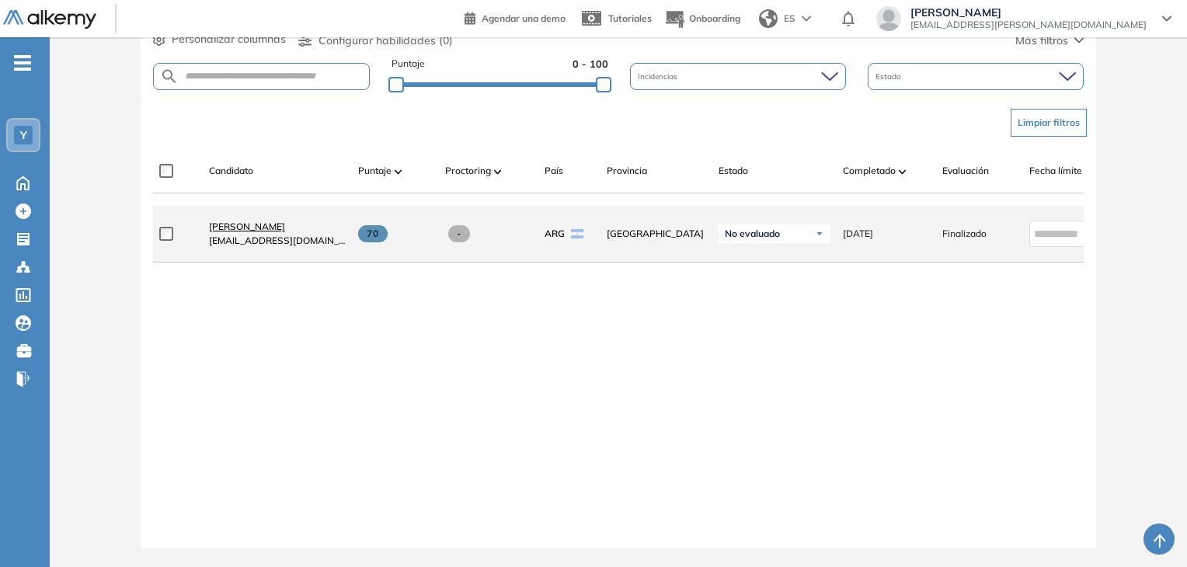
scroll to position [233, 0]
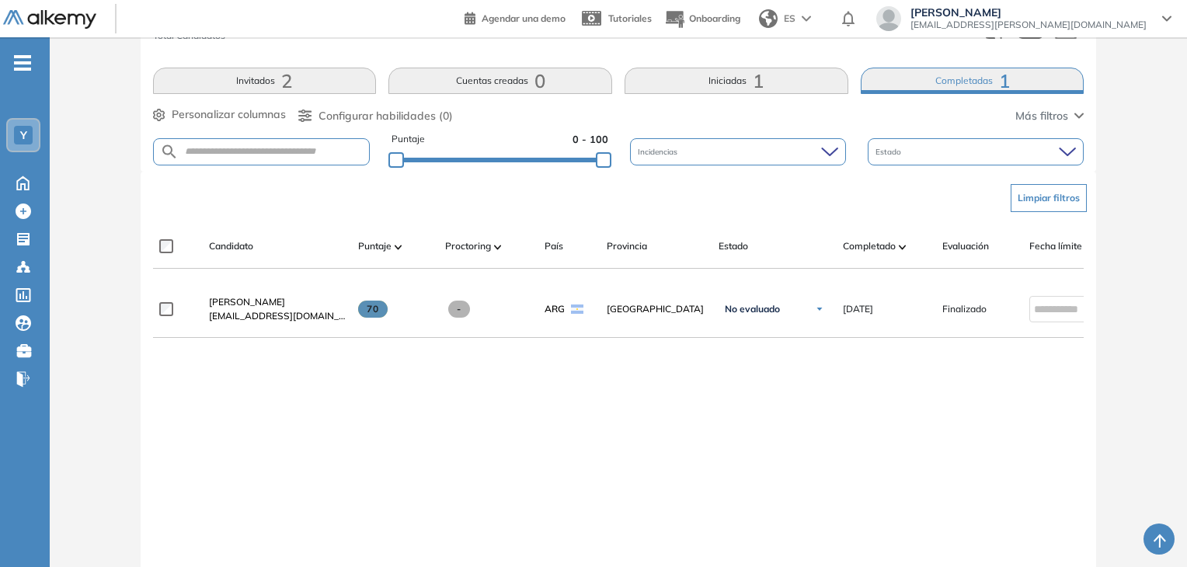
click at [735, 87] on button "Iniciadas 1" at bounding box center [737, 81] width 224 height 26
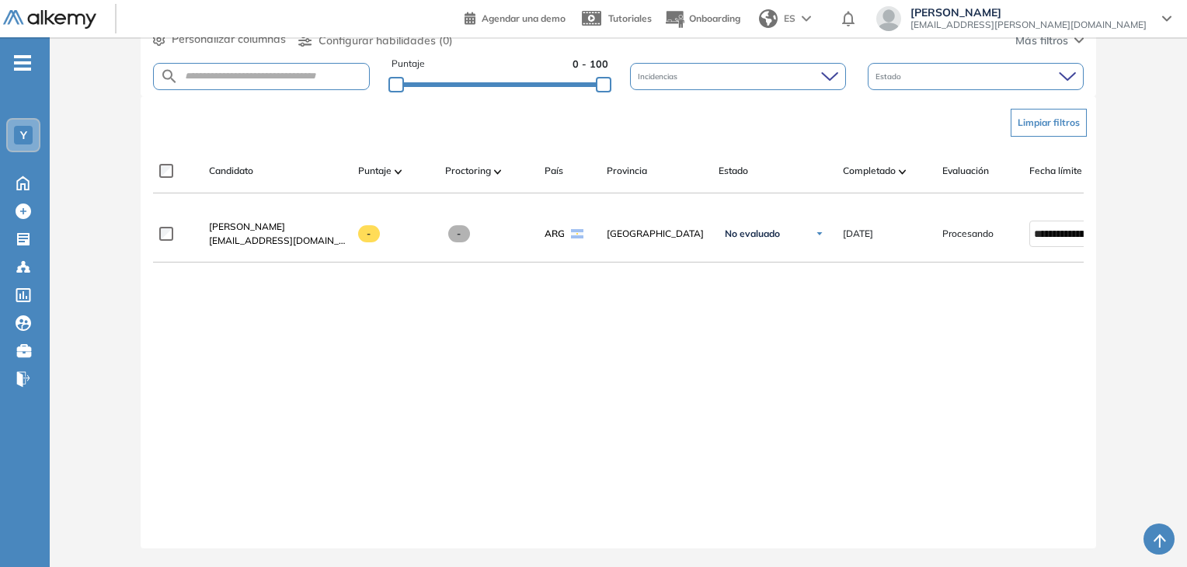
scroll to position [0, 112]
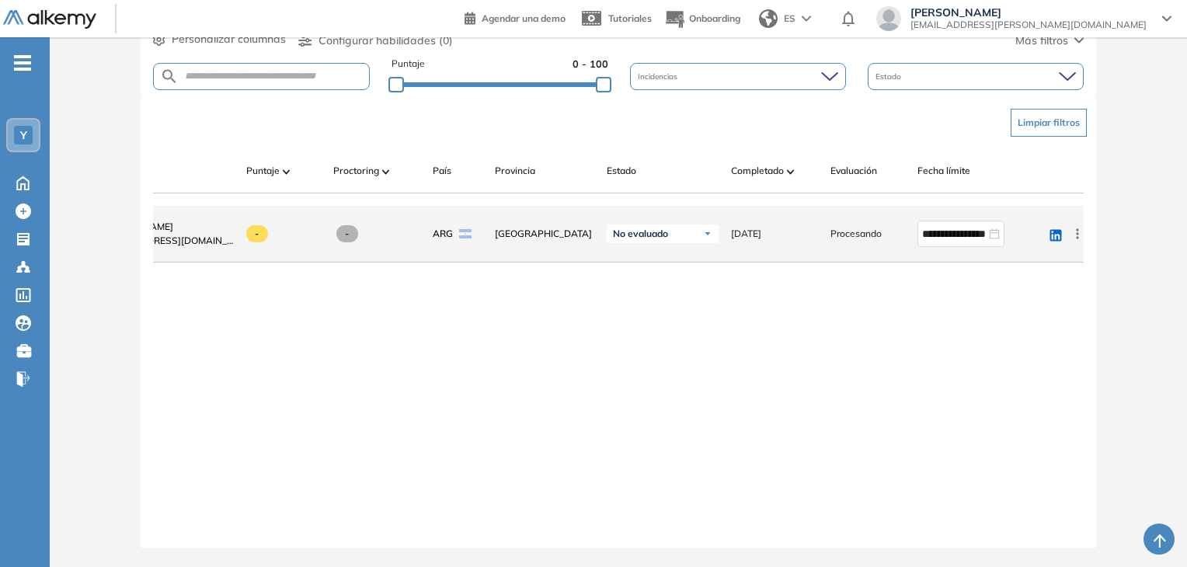
click at [1081, 226] on icon at bounding box center [1078, 234] width 16 height 16
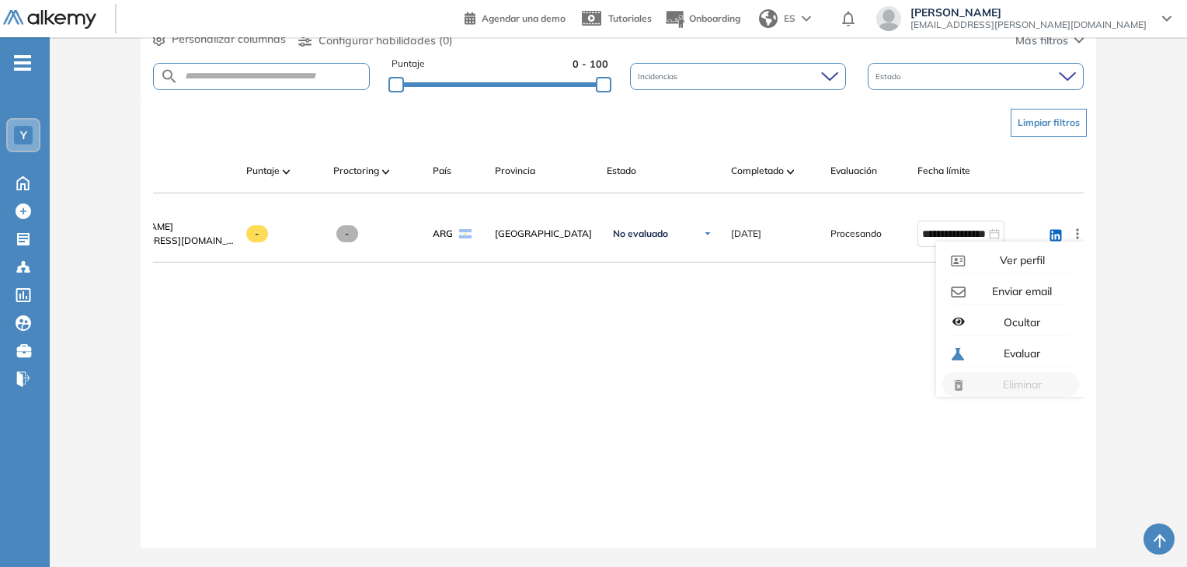
scroll to position [0, 0]
click at [830, 347] on div "**********" at bounding box center [619, 365] width 932 height 318
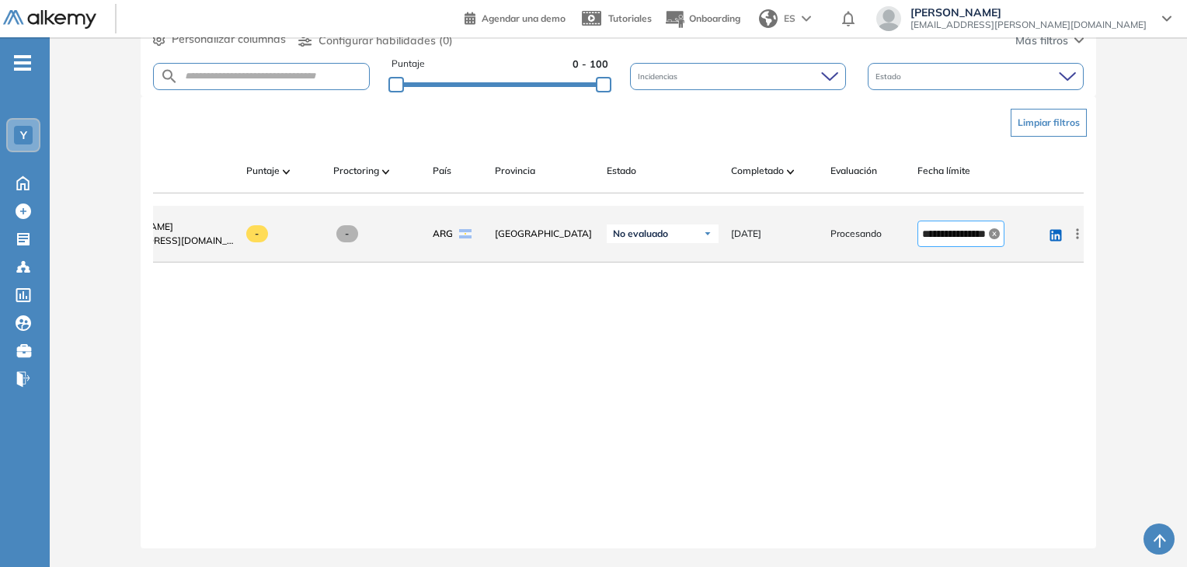
click at [993, 230] on icon "close-circle" at bounding box center [994, 233] width 11 height 11
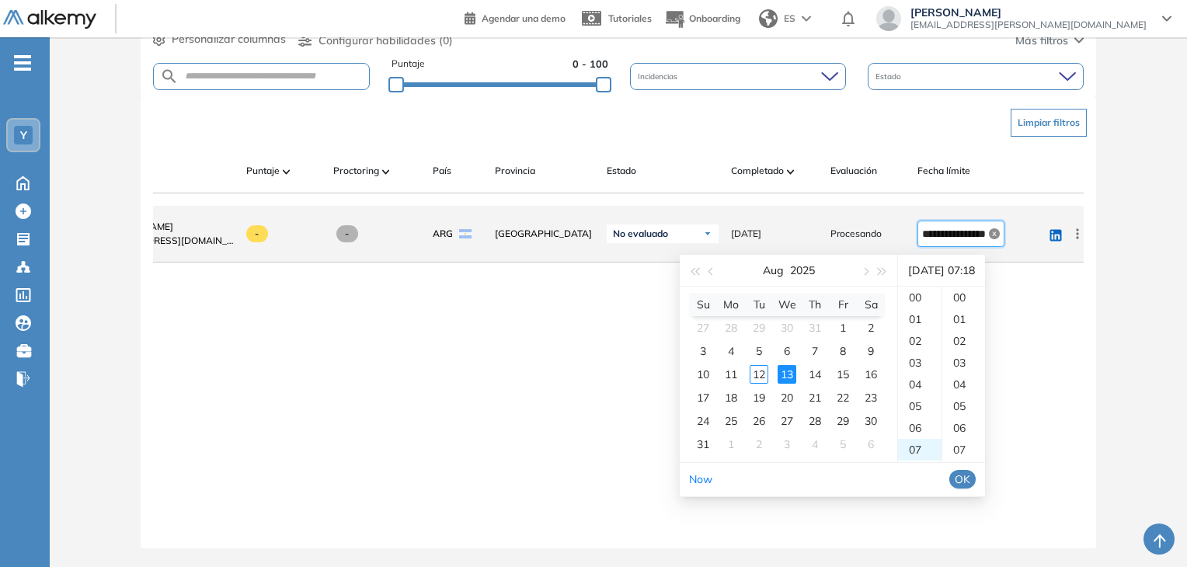
scroll to position [392, 0]
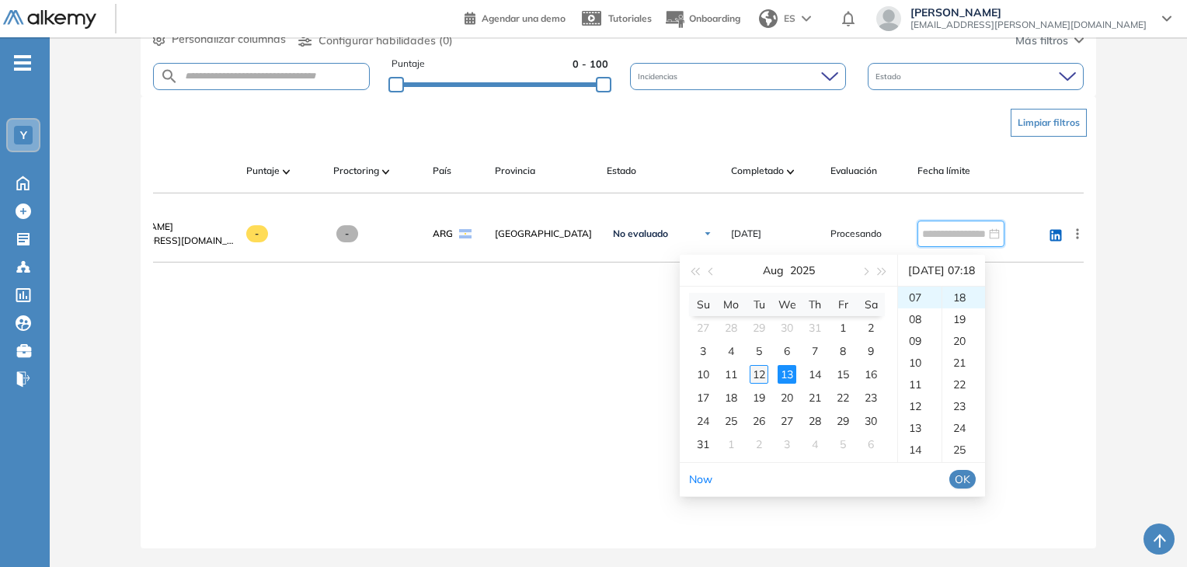
click at [758, 365] on div "12" at bounding box center [759, 374] width 19 height 19
click at [920, 308] on div "08" at bounding box center [920, 319] width 44 height 22
click at [918, 305] on div "16" at bounding box center [920, 316] width 44 height 22
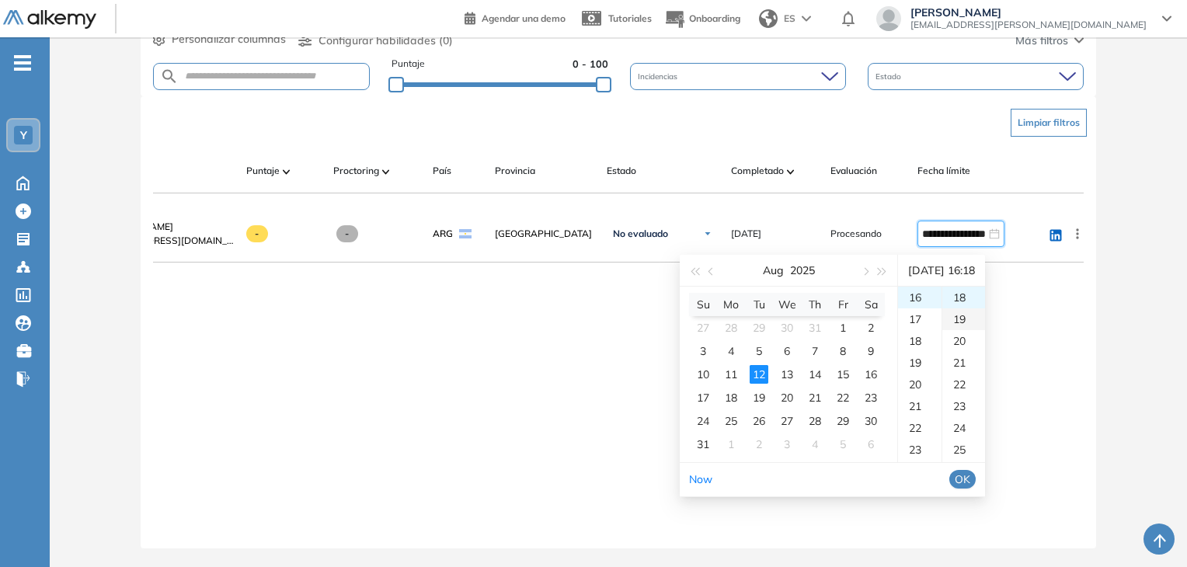
click at [975, 312] on div "19" at bounding box center [964, 319] width 43 height 22
click at [971, 471] on span "OK" at bounding box center [963, 479] width 16 height 17
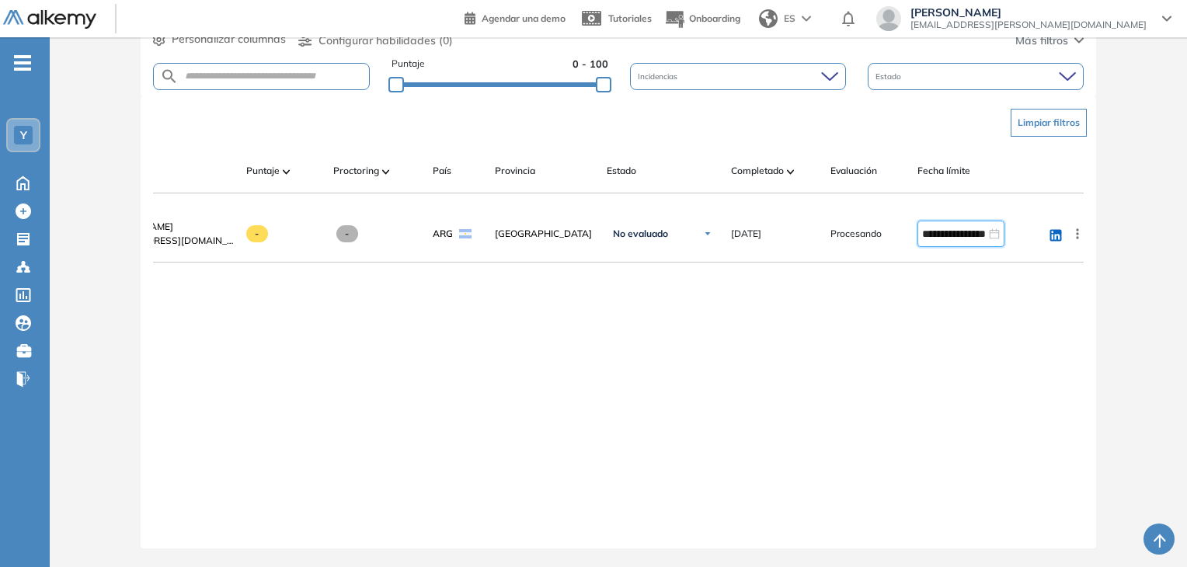
type input "**********"
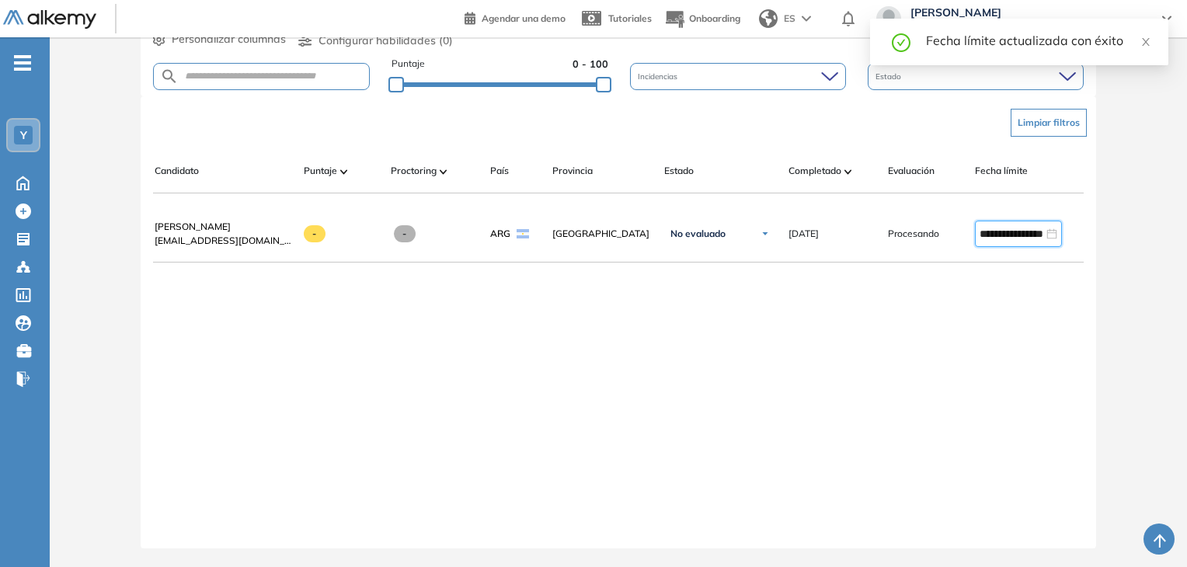
scroll to position [0, 0]
click at [975, 351] on div "**********" at bounding box center [619, 365] width 932 height 318
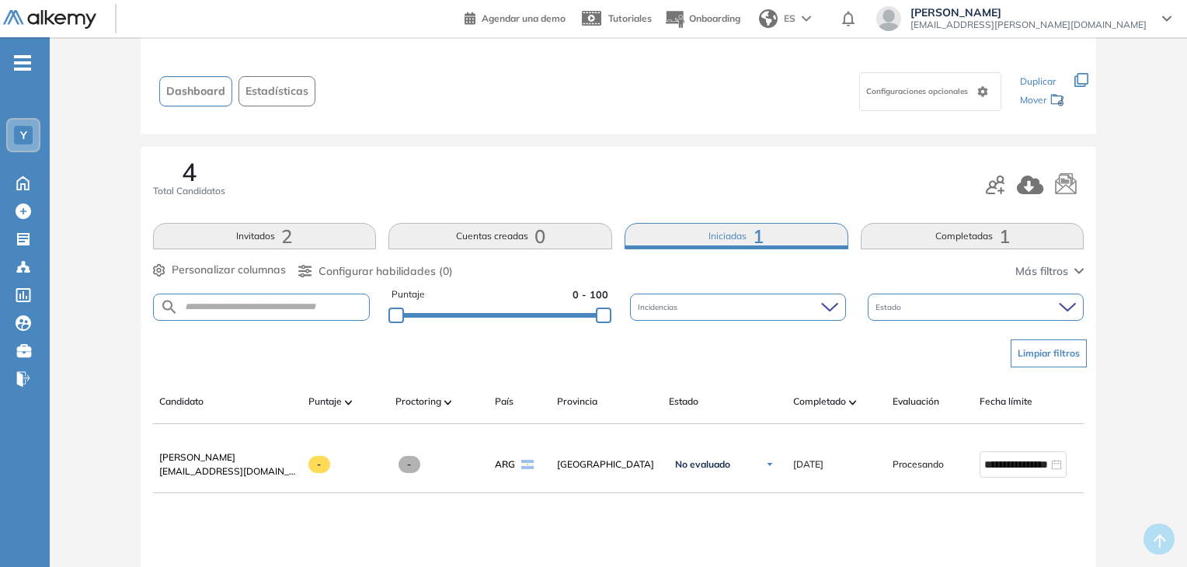
click at [958, 230] on button "Completadas 1" at bounding box center [973, 236] width 224 height 26
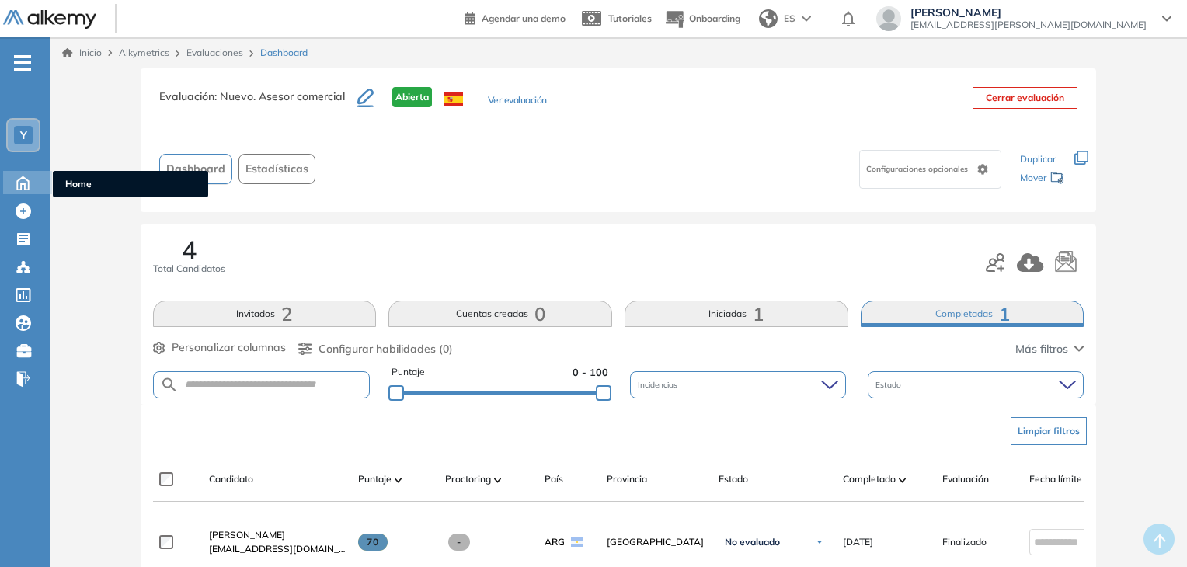
click at [27, 190] on div "Home Home" at bounding box center [27, 182] width 49 height 23
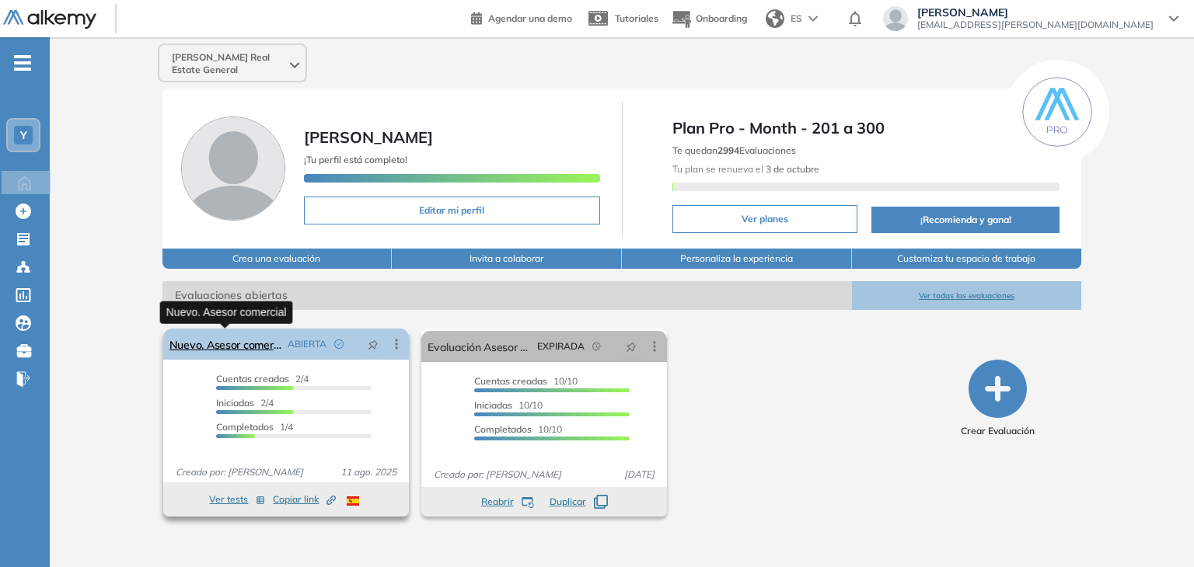
click at [245, 346] on link "Nuevo. Asesor comercial" at bounding box center [225, 344] width 112 height 31
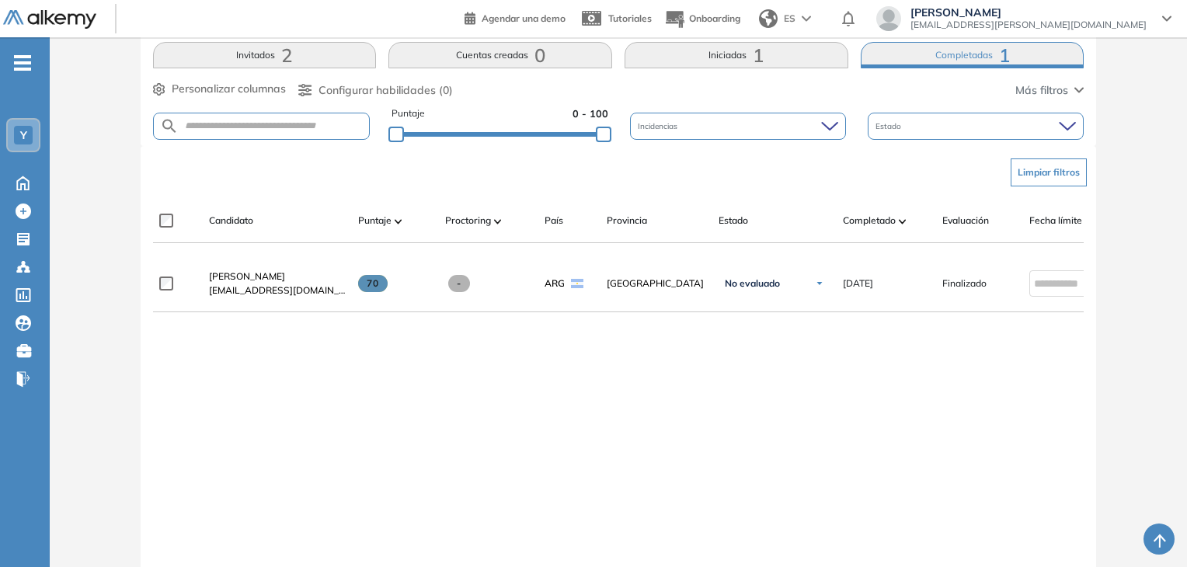
scroll to position [233, 0]
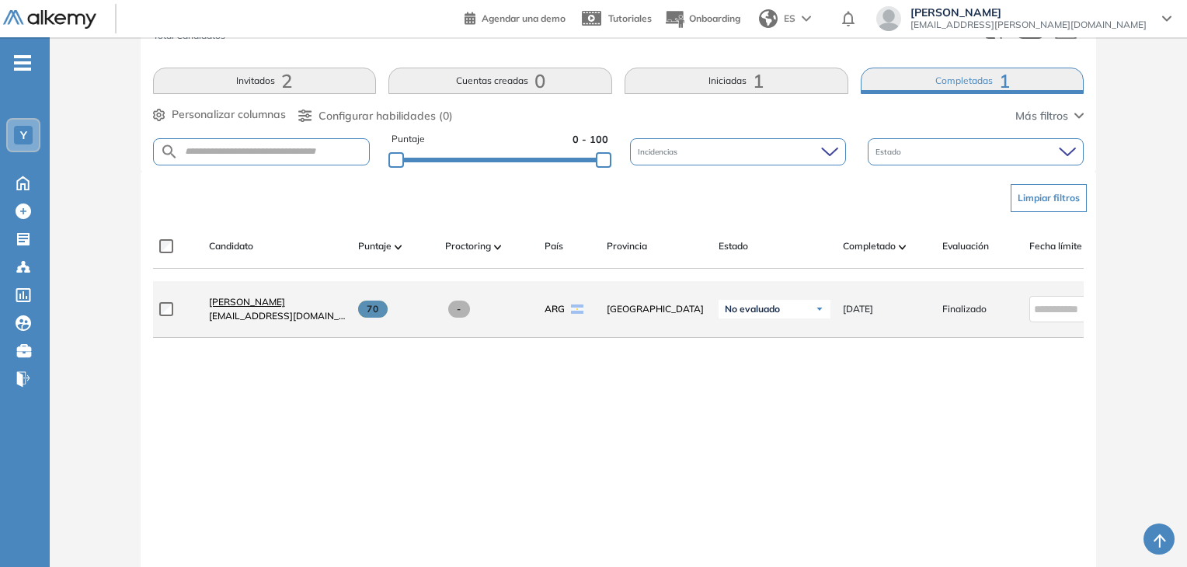
click at [271, 305] on span "[PERSON_NAME]" at bounding box center [247, 302] width 76 height 12
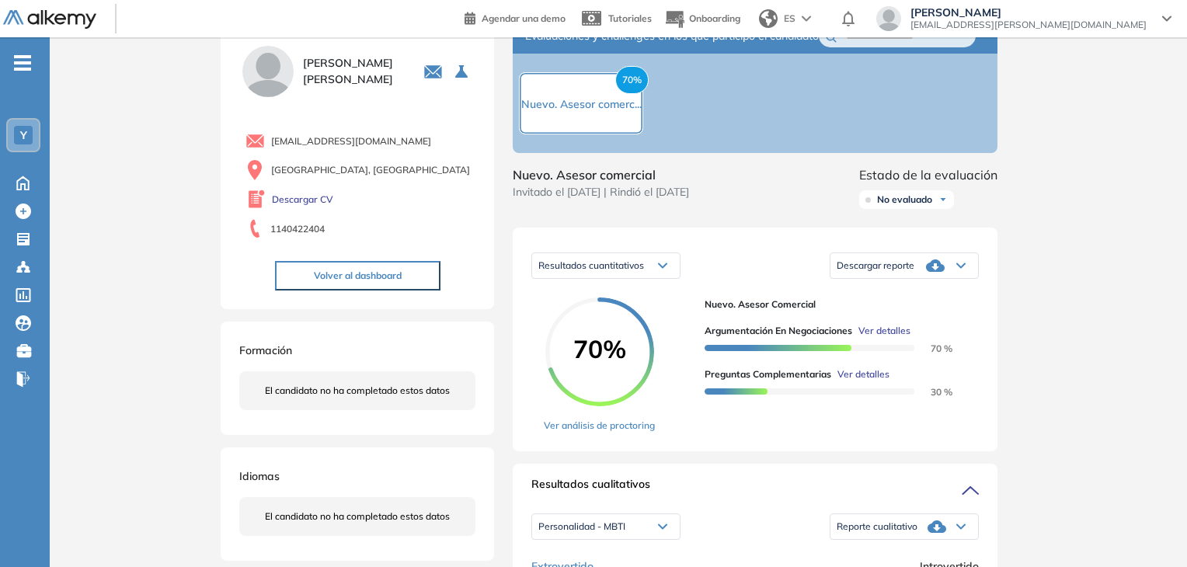
scroll to position [155, 0]
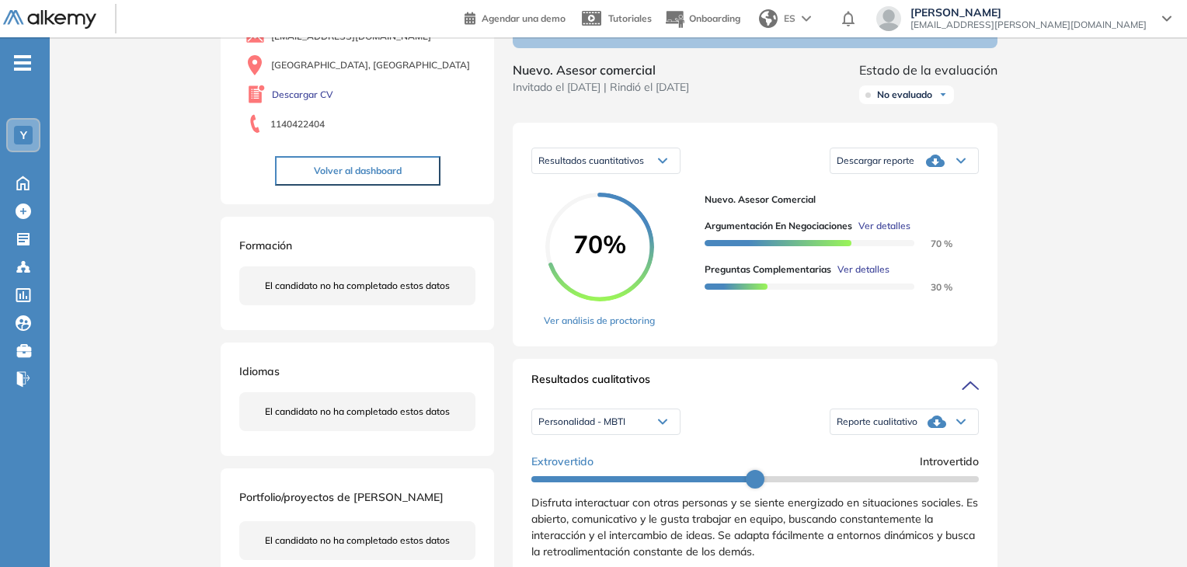
click at [650, 172] on div "Resultados cuantitativos" at bounding box center [606, 160] width 148 height 25
click at [748, 165] on div "Resultados cuantitativos Resultados cuantitativos Resultados relativos Descarga…" at bounding box center [756, 160] width 448 height 39
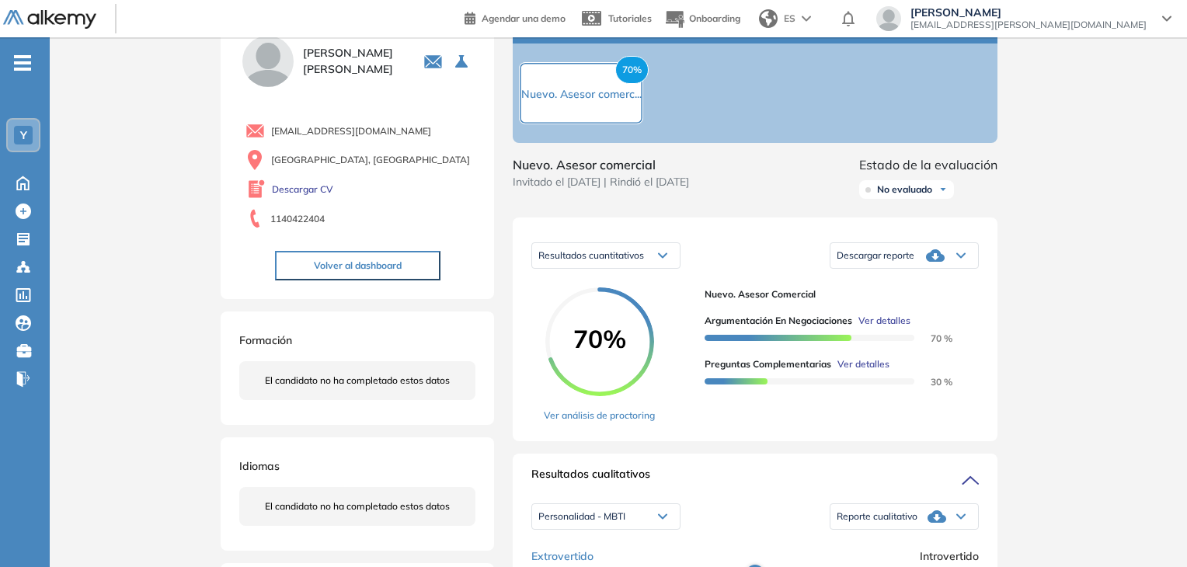
scroll to position [78, 0]
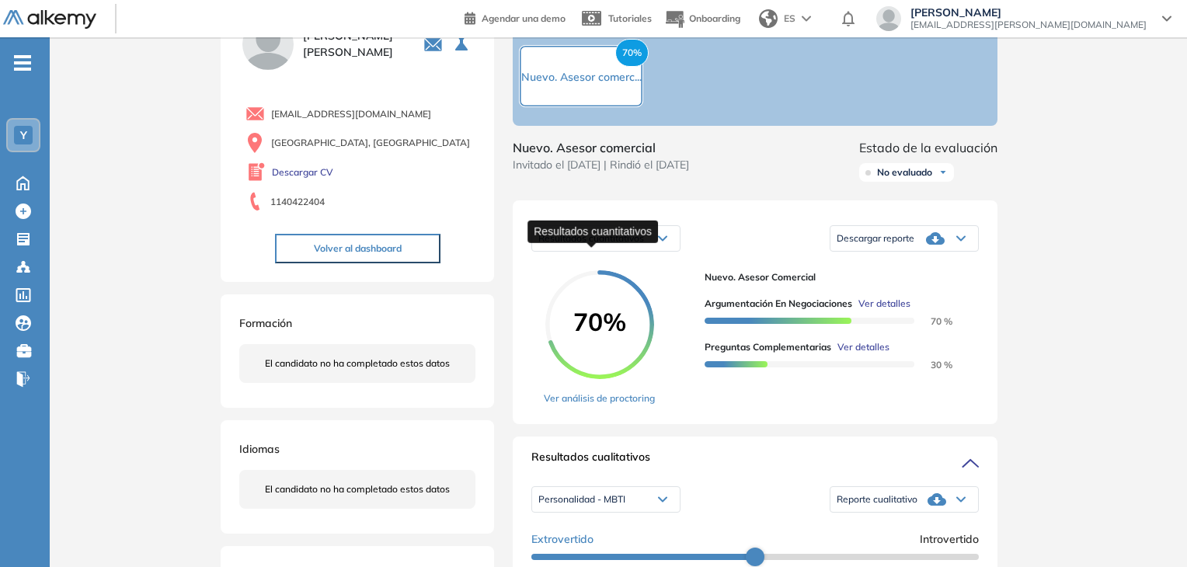
click at [644, 244] on span "Resultados cuantitativos" at bounding box center [592, 238] width 106 height 12
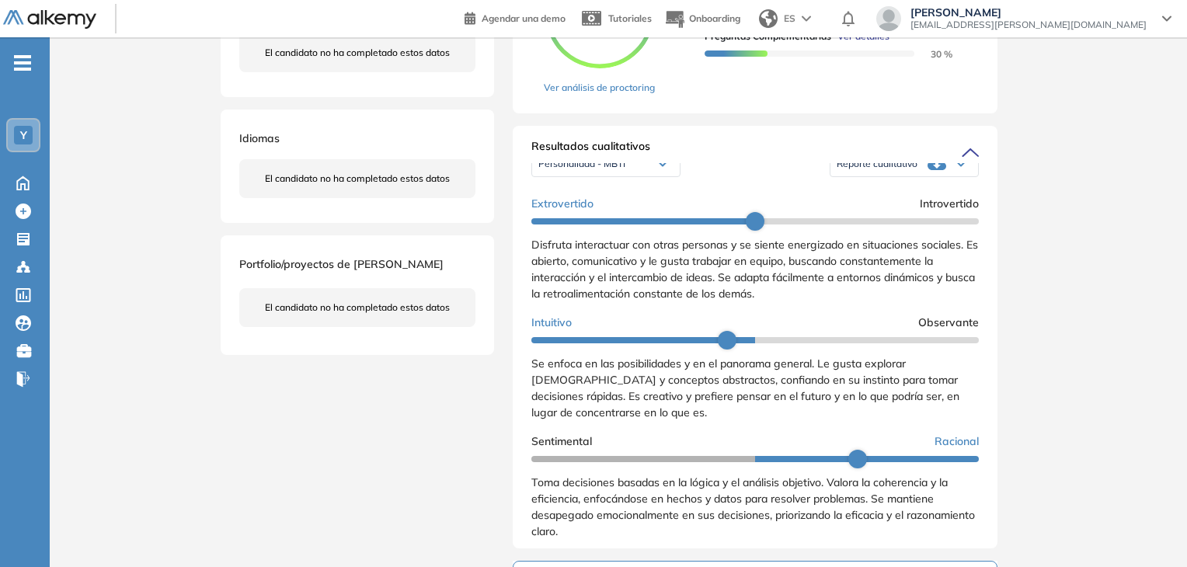
scroll to position [0, 0]
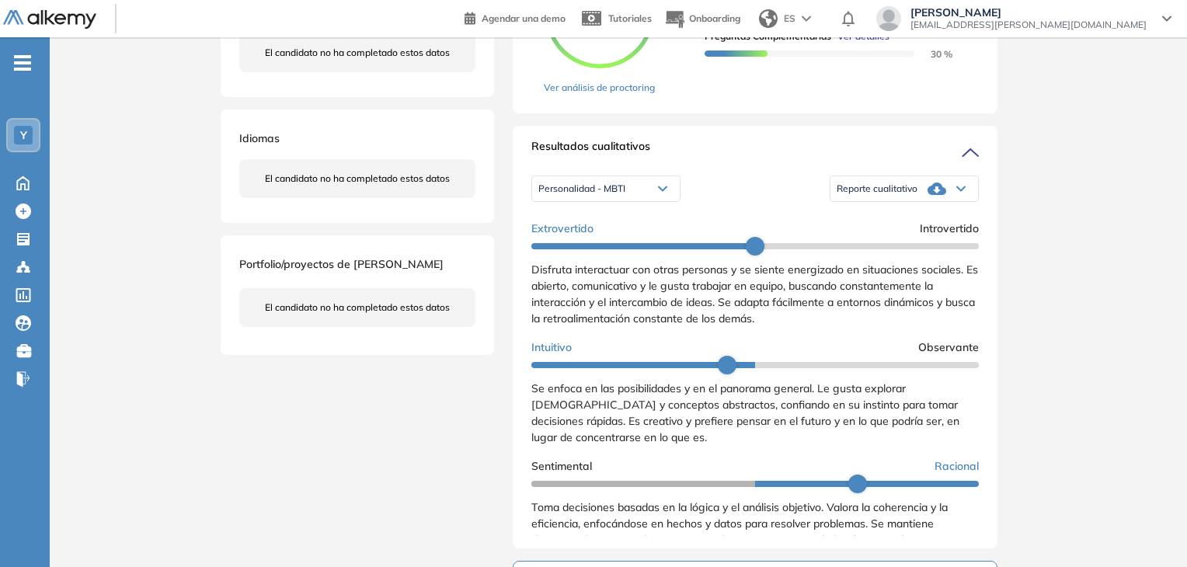
click at [646, 201] on div "Personalidad - MBTI" at bounding box center [606, 188] width 148 height 25
click at [640, 250] on li "Perfil de Habilidades Comerciales" at bounding box center [606, 243] width 134 height 16
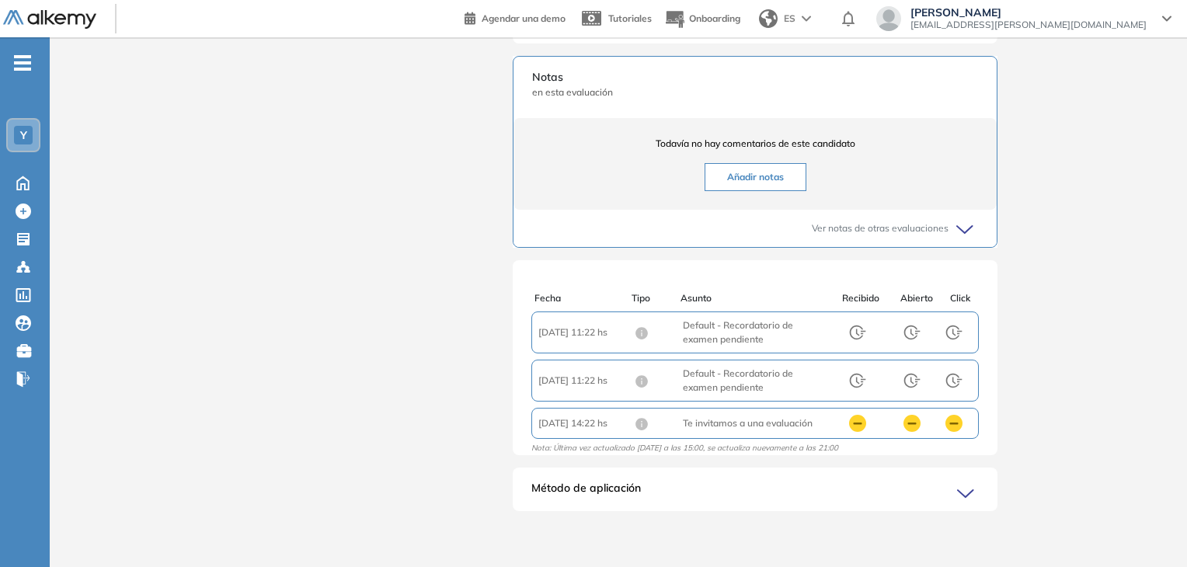
scroll to position [908, 0]
click at [955, 493] on div "Método de aplicación" at bounding box center [755, 495] width 485 height 31
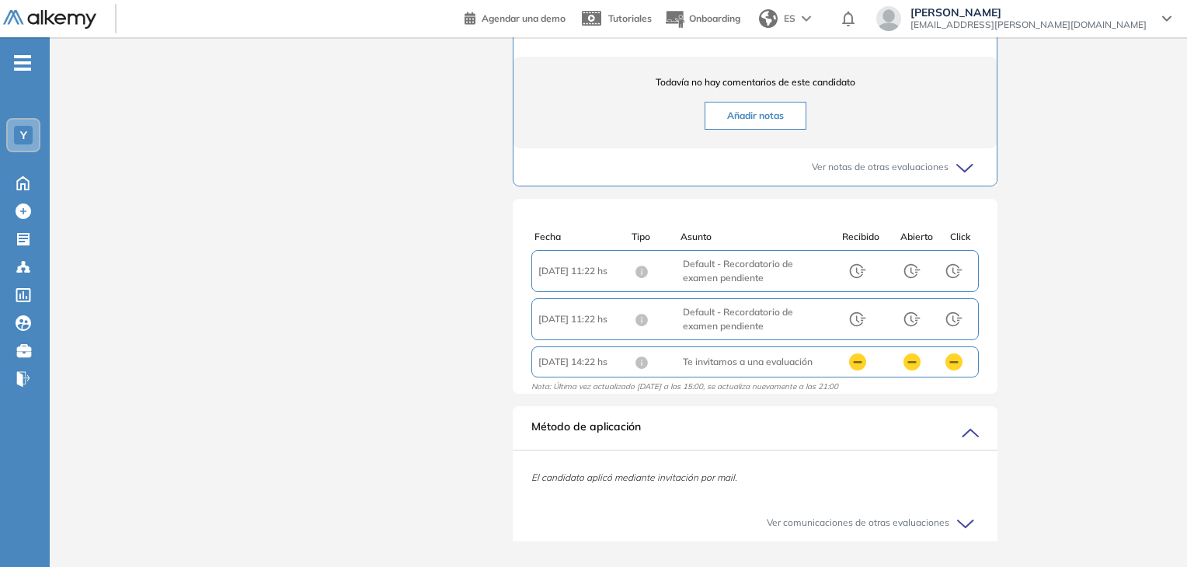
scroll to position [999, 0]
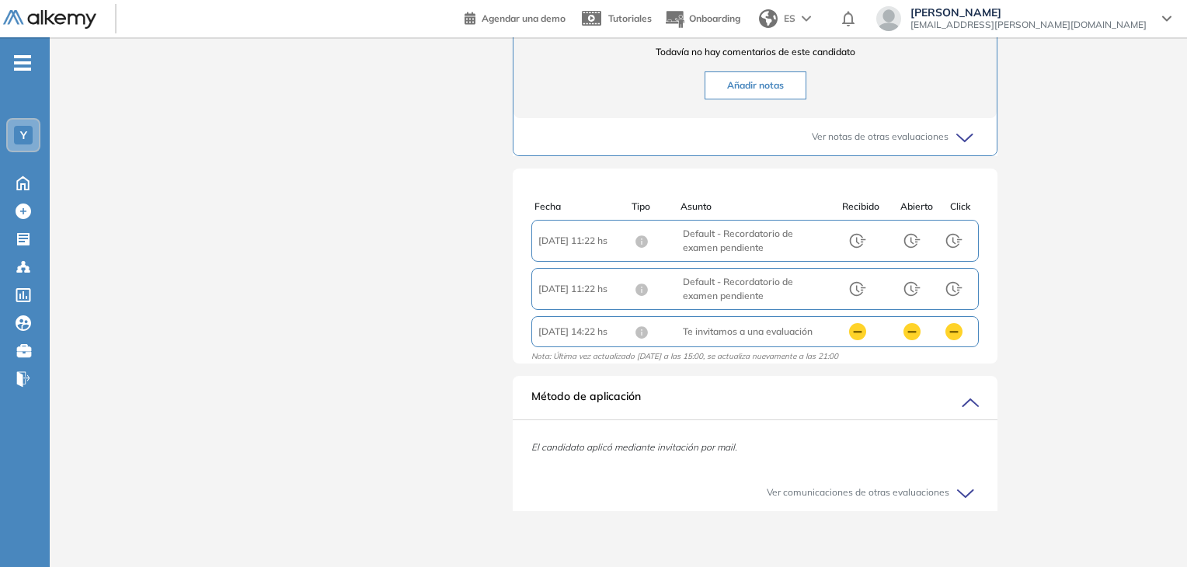
click at [960, 399] on icon at bounding box center [968, 403] width 22 height 22
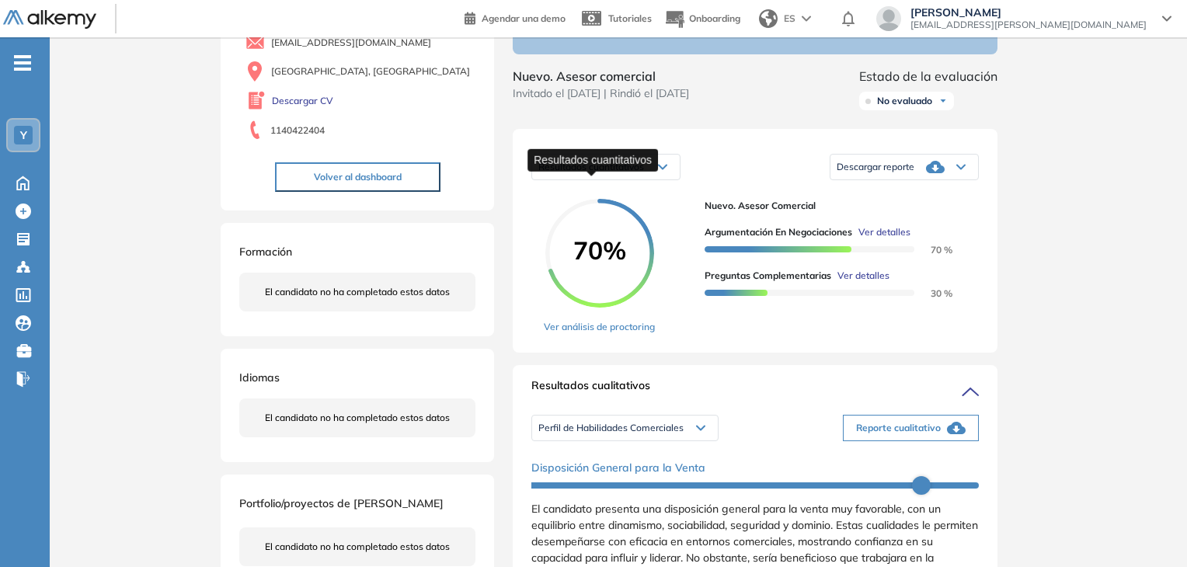
scroll to position [233, 0]
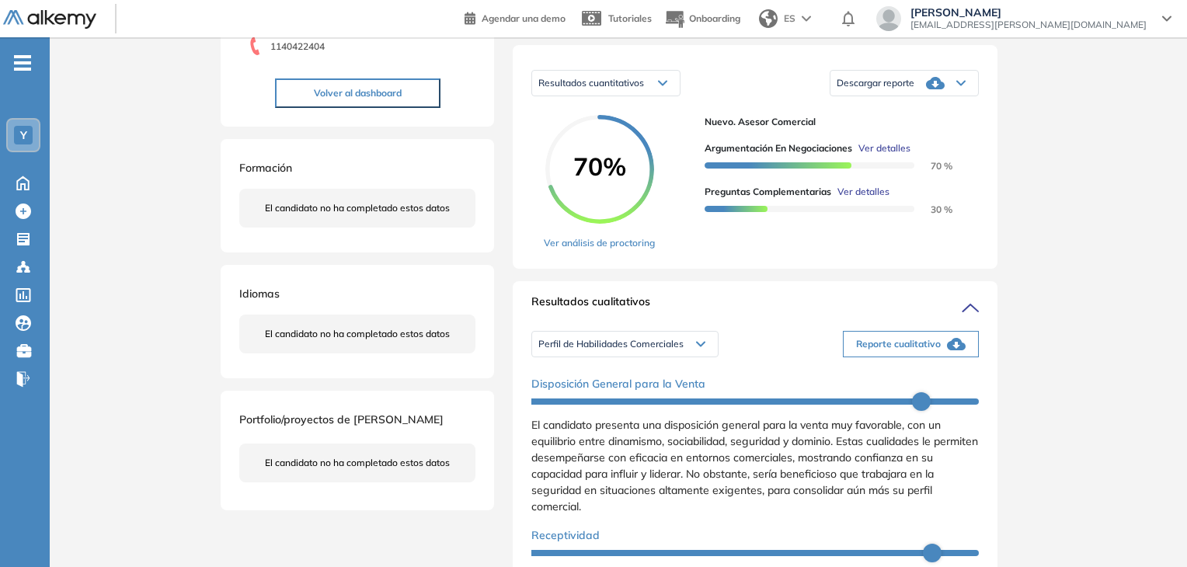
click at [666, 350] on span "Perfil de Habilidades Comerciales" at bounding box center [611, 344] width 145 height 12
click at [612, 378] on li "Personalidad - MBTI" at bounding box center [579, 370] width 81 height 16
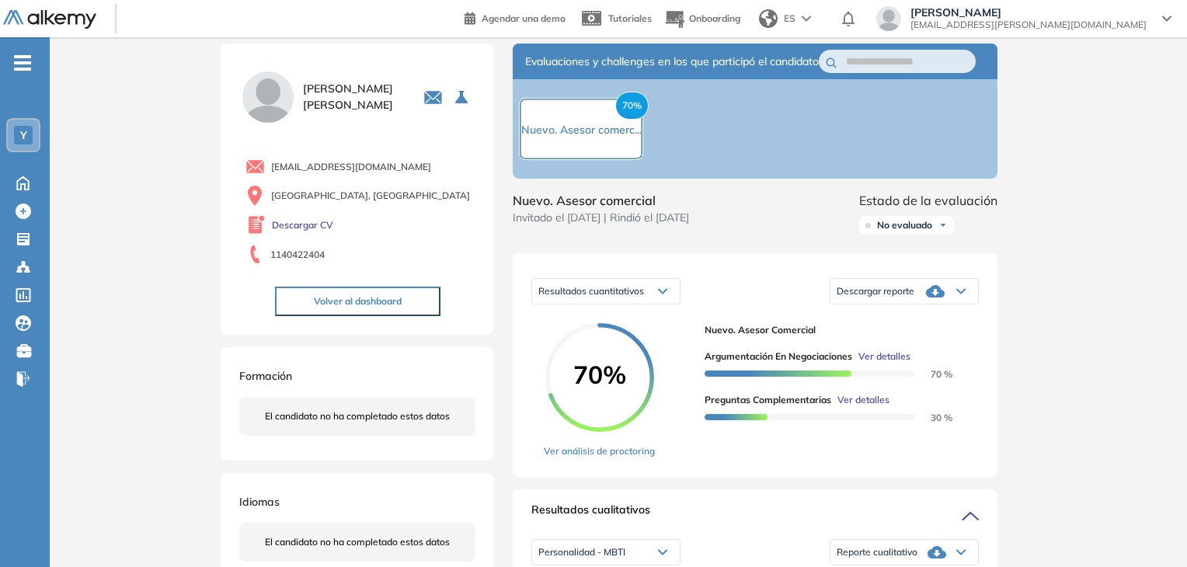
scroll to position [0, 0]
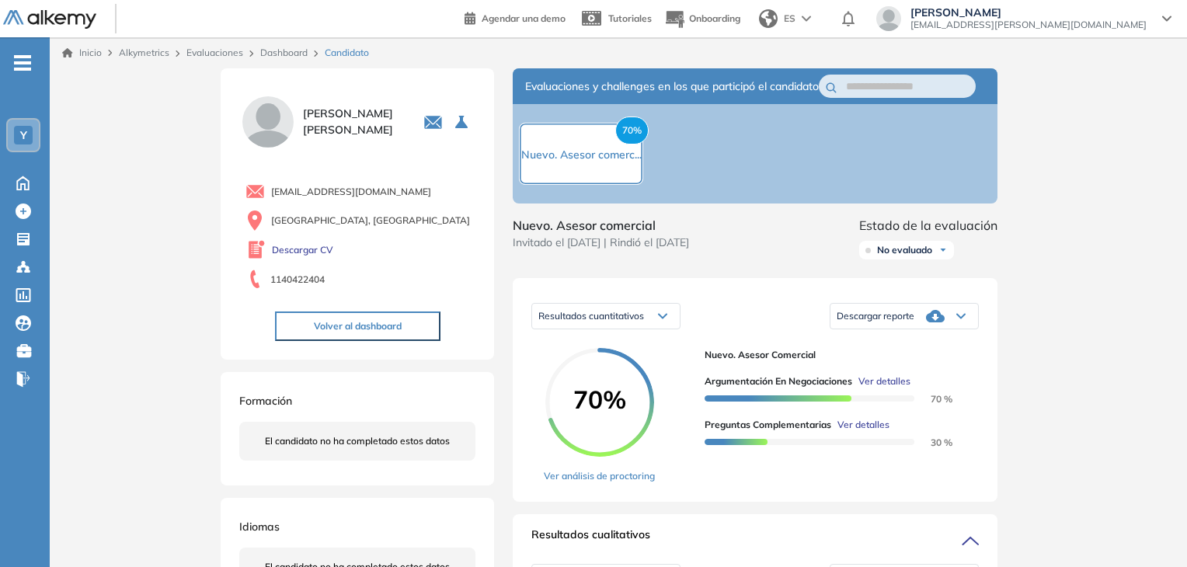
click at [957, 319] on icon at bounding box center [961, 316] width 9 height 6
click at [915, 378] on li "Descargar informe resumido" at bounding box center [896, 370] width 116 height 16
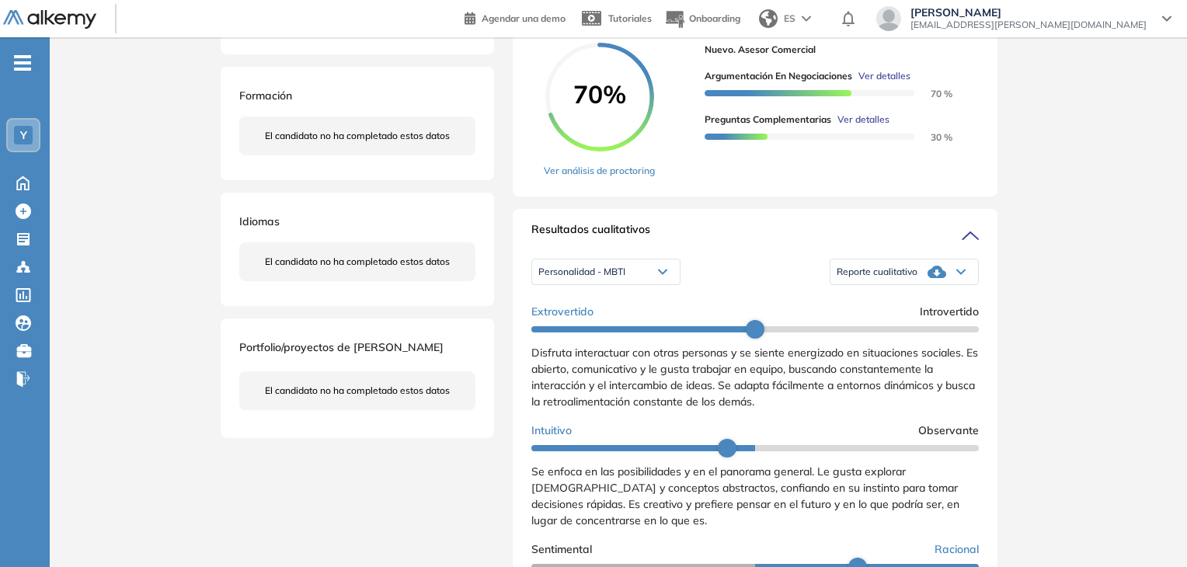
scroll to position [233, 0]
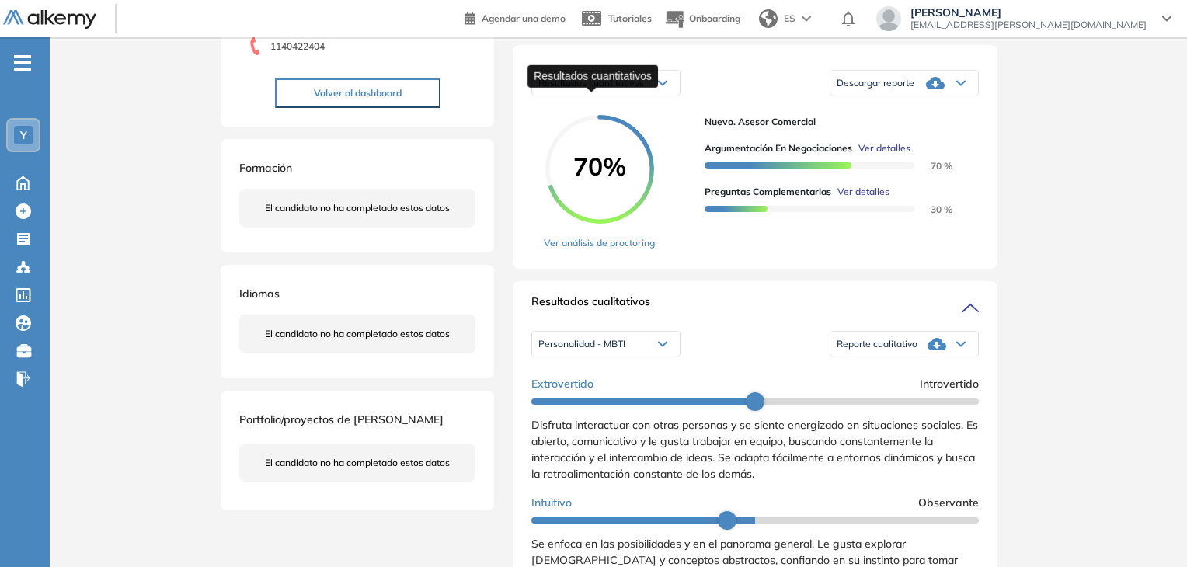
click at [623, 89] on span "Resultados cuantitativos" at bounding box center [592, 83] width 106 height 12
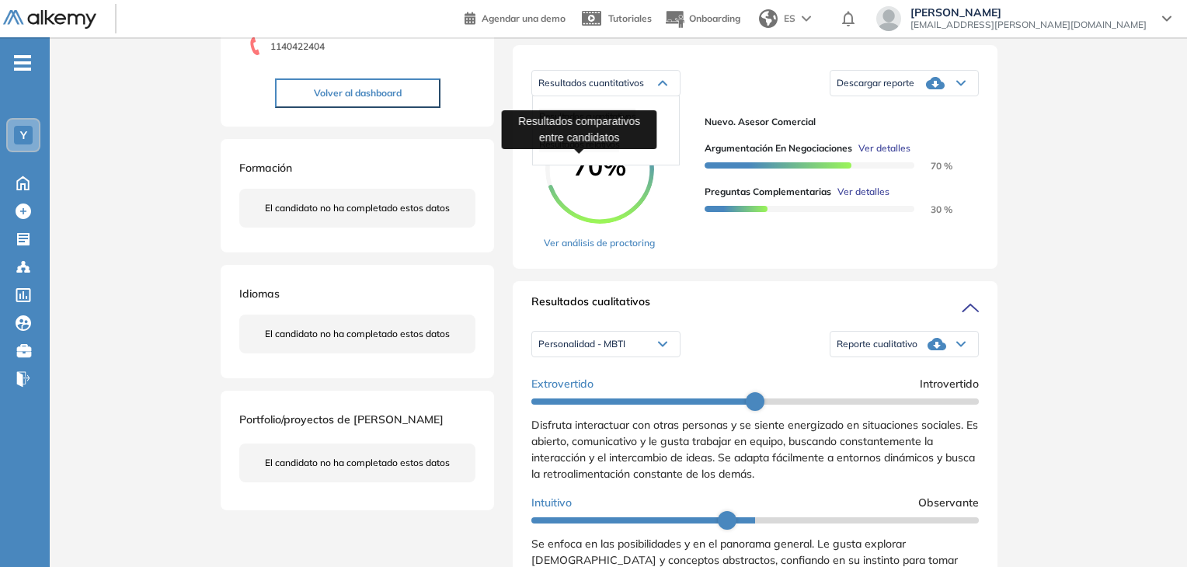
click at [610, 150] on span "Resultados relativos" at bounding box center [579, 144] width 80 height 12
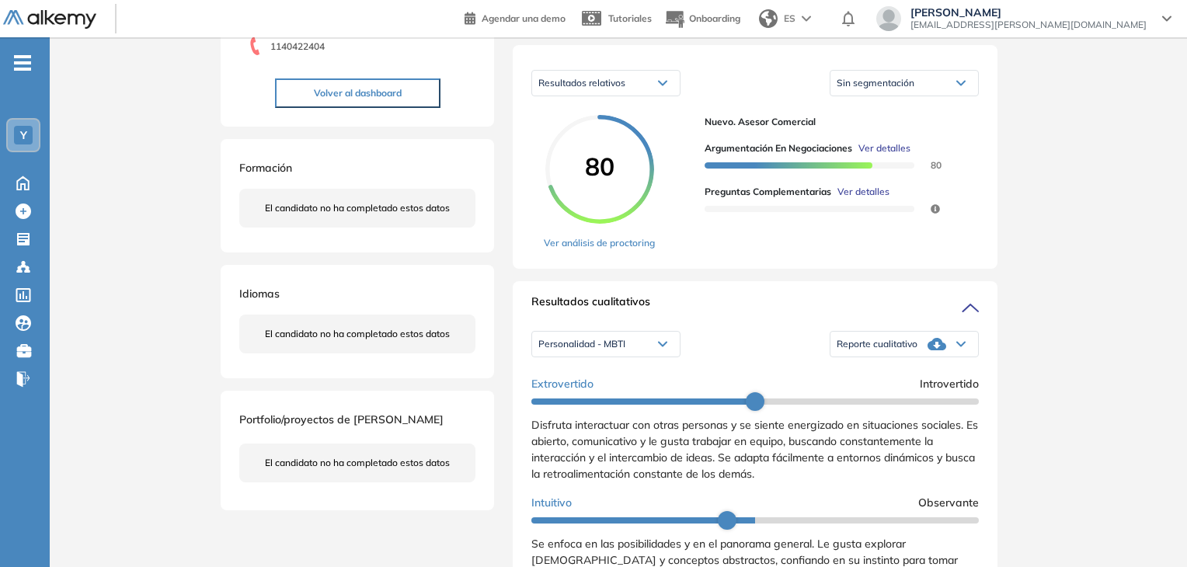
scroll to position [155, 0]
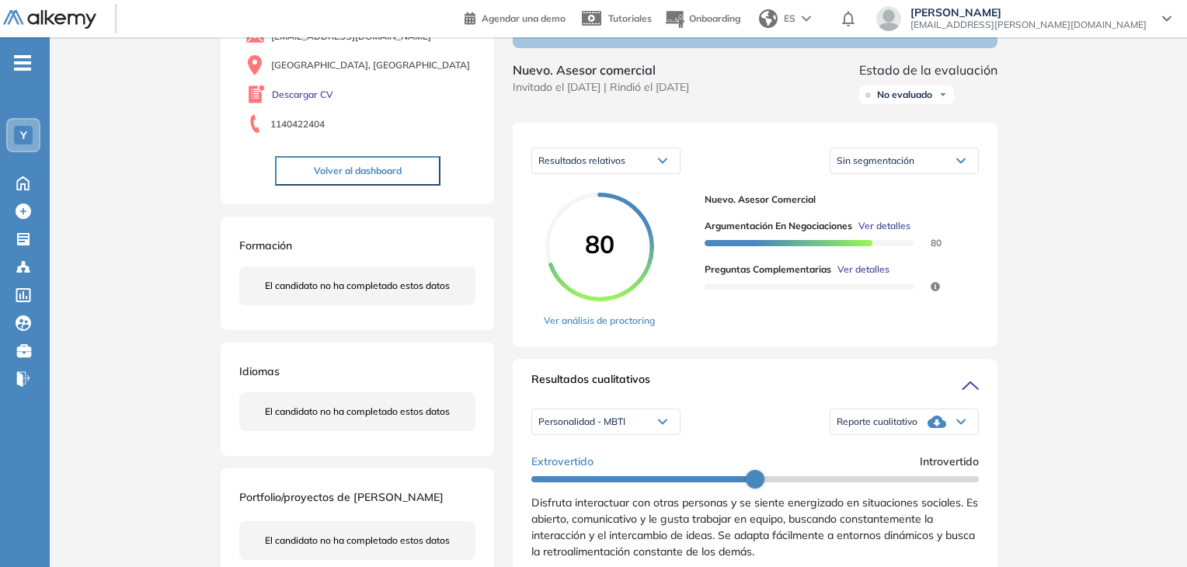
click at [959, 164] on icon at bounding box center [961, 161] width 9 height 6
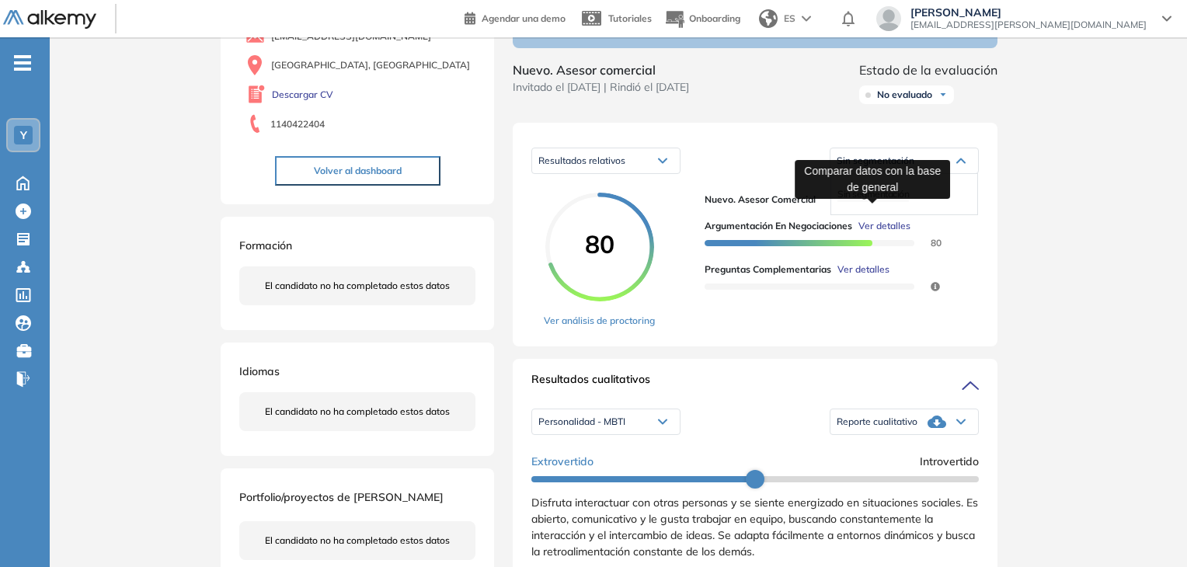
click at [889, 200] on span "Sin segmentación" at bounding box center [873, 194] width 71 height 12
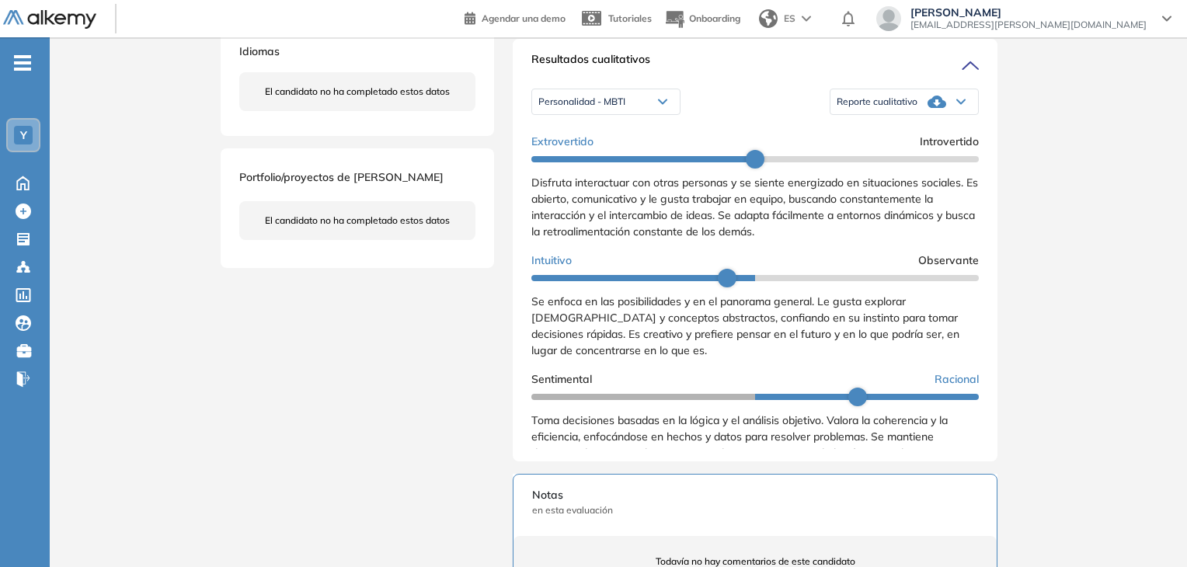
scroll to position [466, 0]
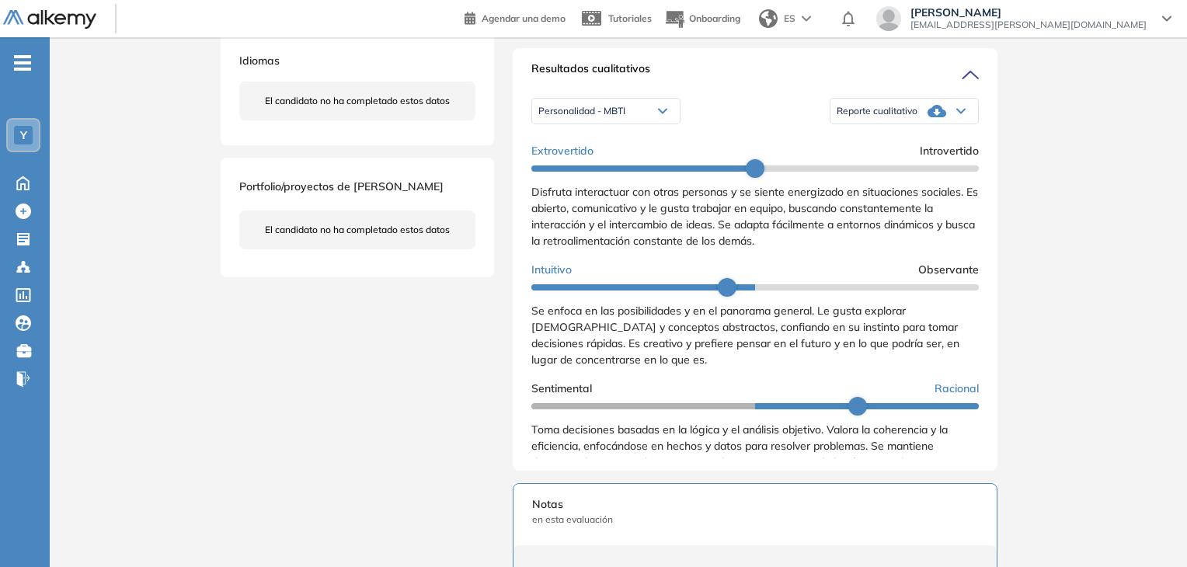
click at [659, 113] on icon at bounding box center [663, 112] width 8 height 4
click at [751, 119] on div "Personalidad - MBTI Personalidad - MBTI Perfil de Habilidades Comerciales Repor…" at bounding box center [756, 111] width 448 height 39
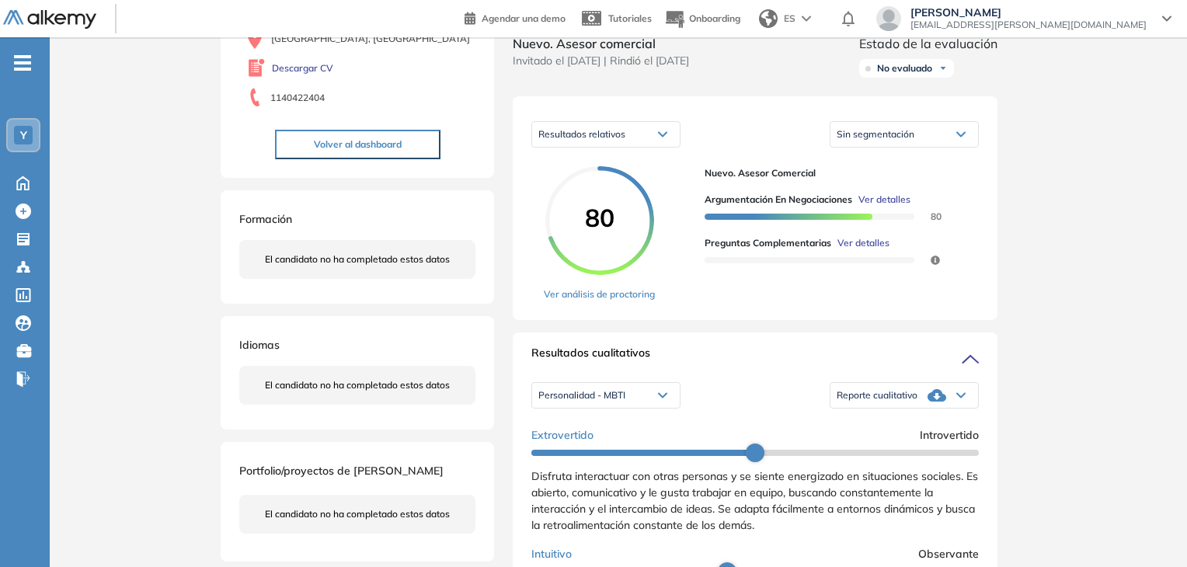
scroll to position [155, 0]
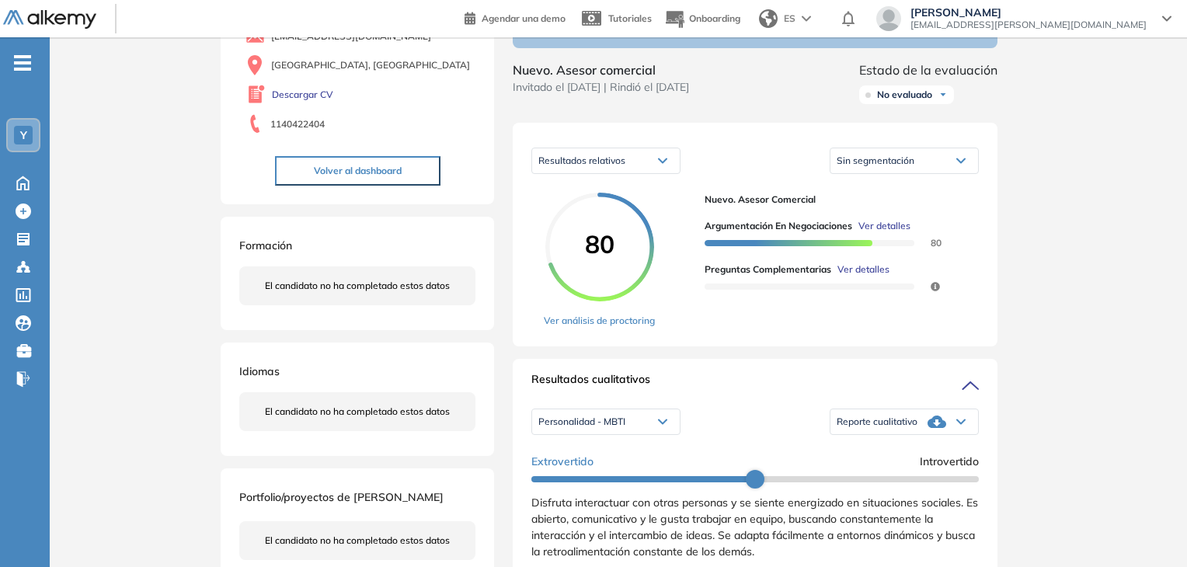
click at [654, 173] on div "Resultados relativos" at bounding box center [606, 160] width 148 height 25
click at [631, 200] on span "Resultados cuantitativos" at bounding box center [587, 194] width 96 height 12
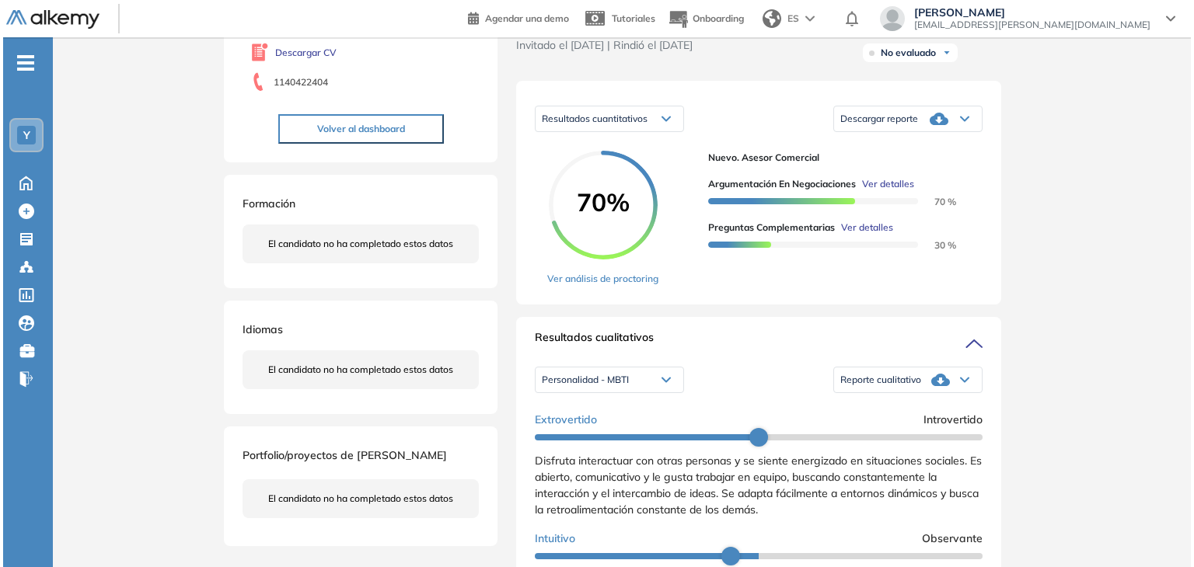
scroll to position [233, 0]
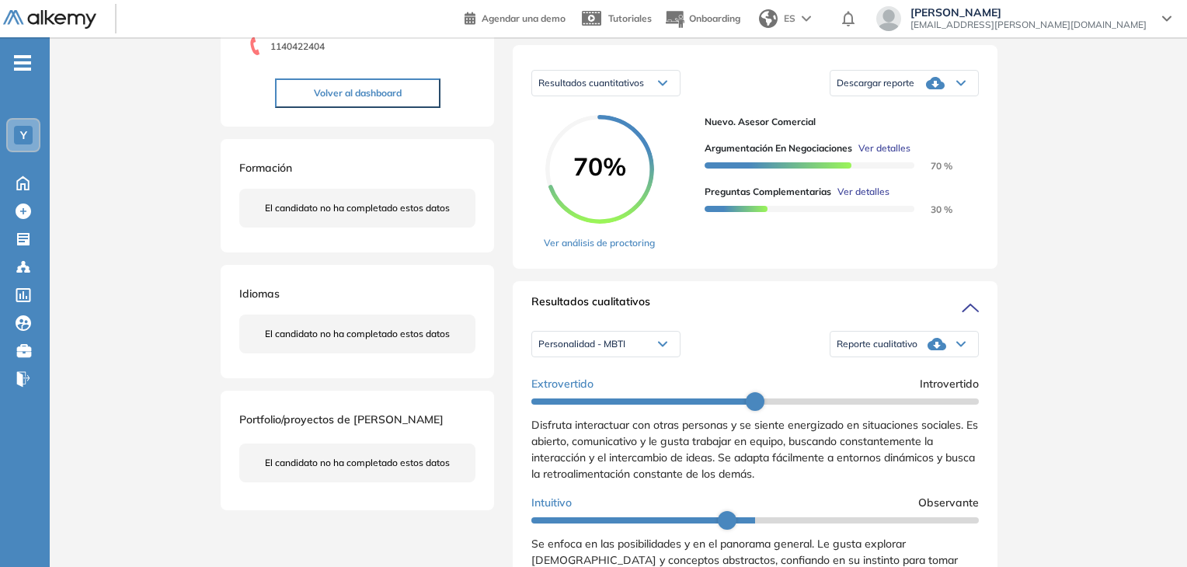
click at [863, 199] on span "Ver detalles" at bounding box center [864, 192] width 52 height 14
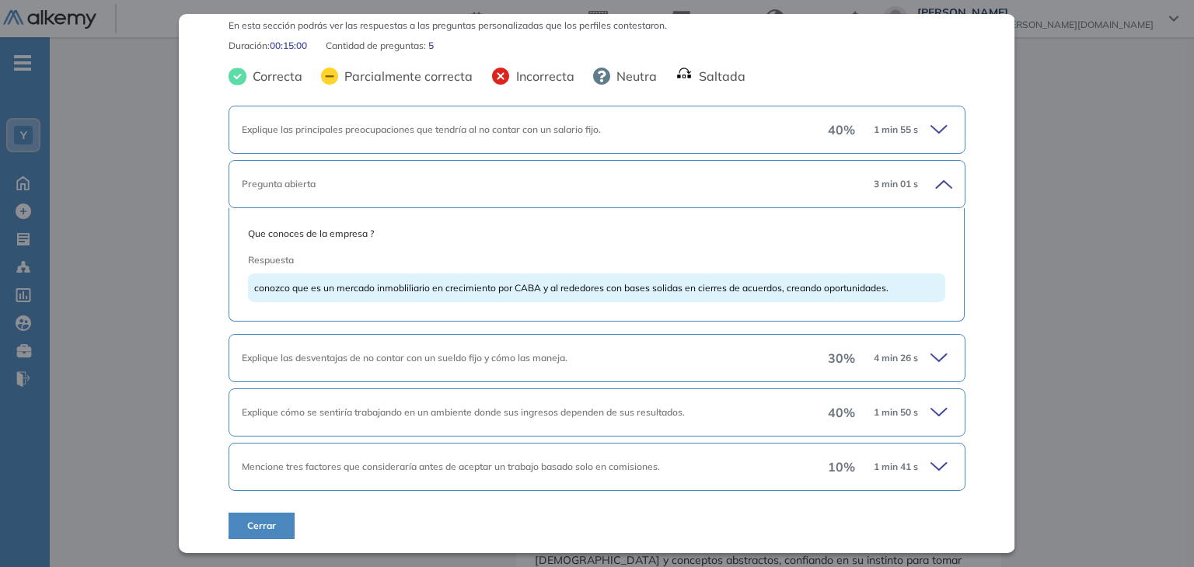
scroll to position [78, 0]
click at [930, 355] on icon at bounding box center [941, 358] width 22 height 22
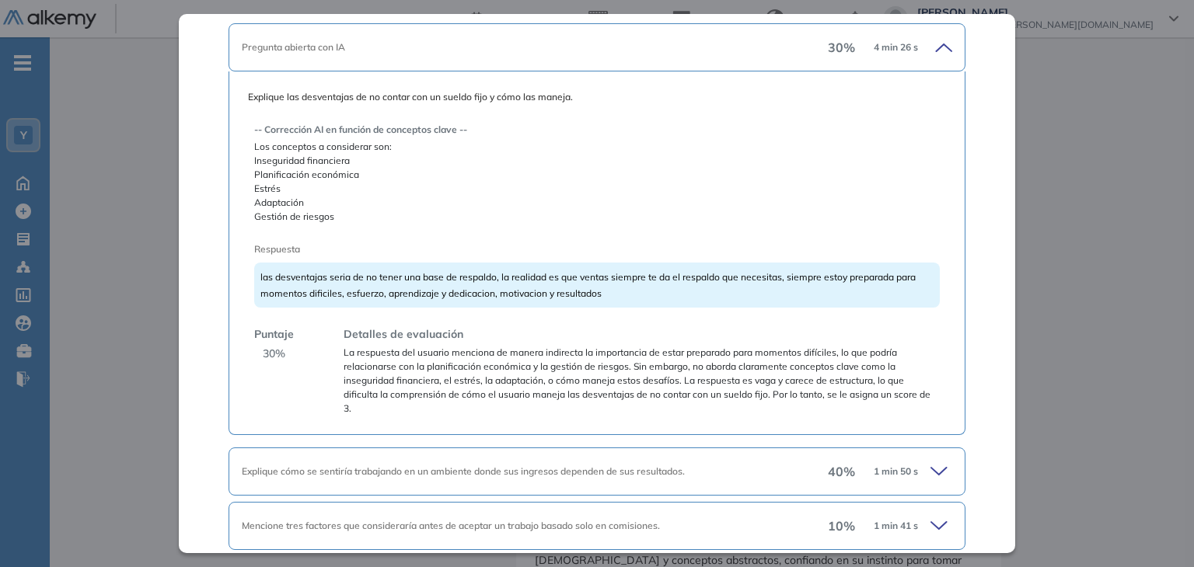
scroll to position [448, 0]
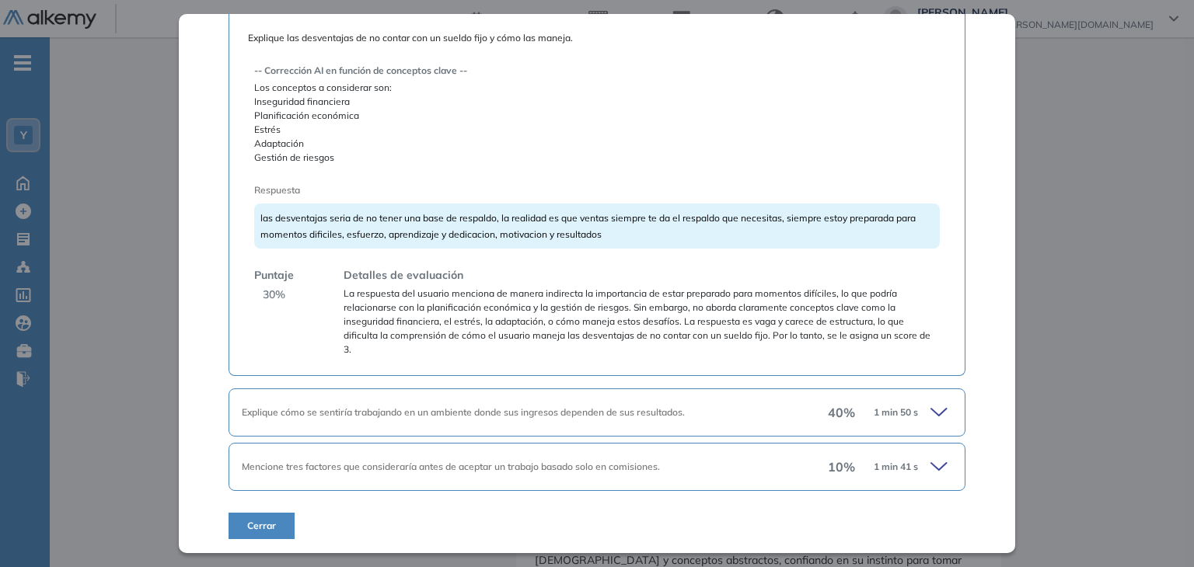
click at [930, 411] on icon at bounding box center [941, 413] width 22 height 22
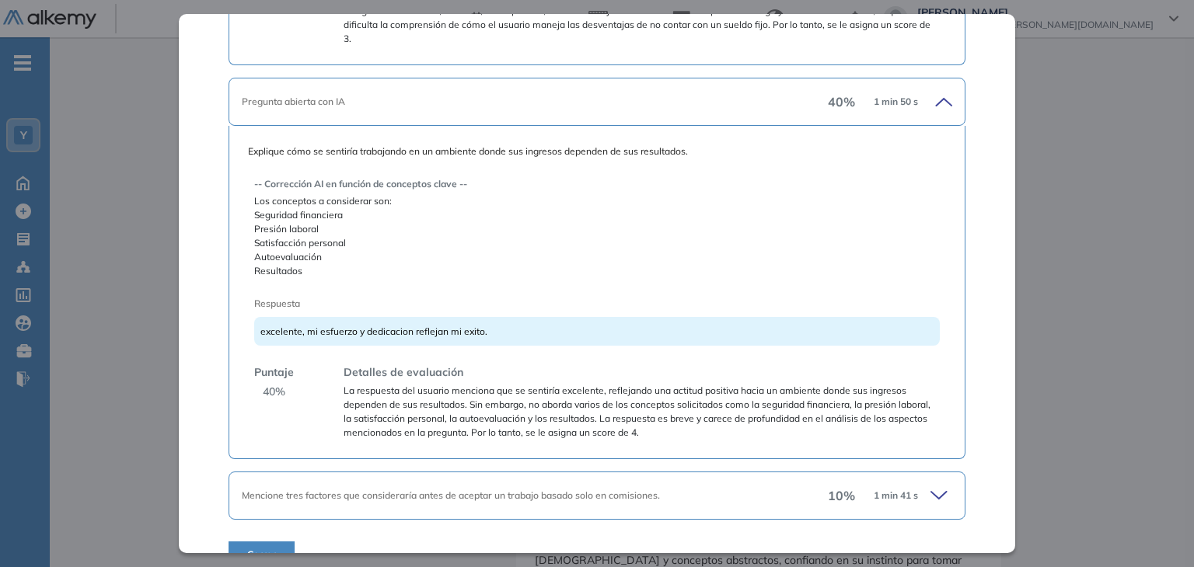
scroll to position [787, 0]
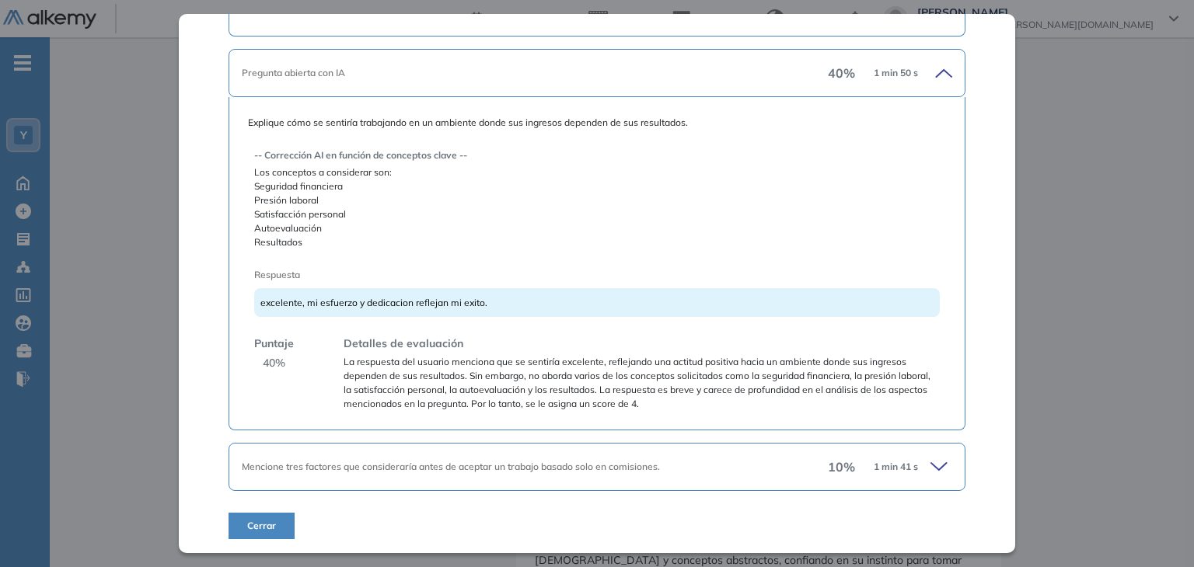
click at [932, 466] on icon at bounding box center [941, 467] width 22 height 22
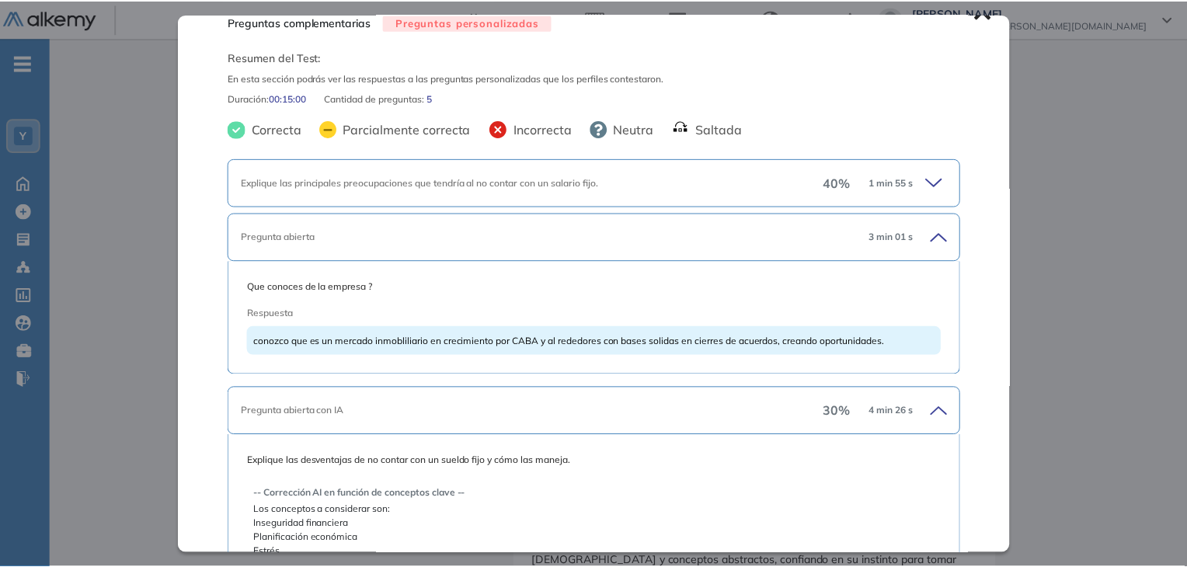
scroll to position [0, 0]
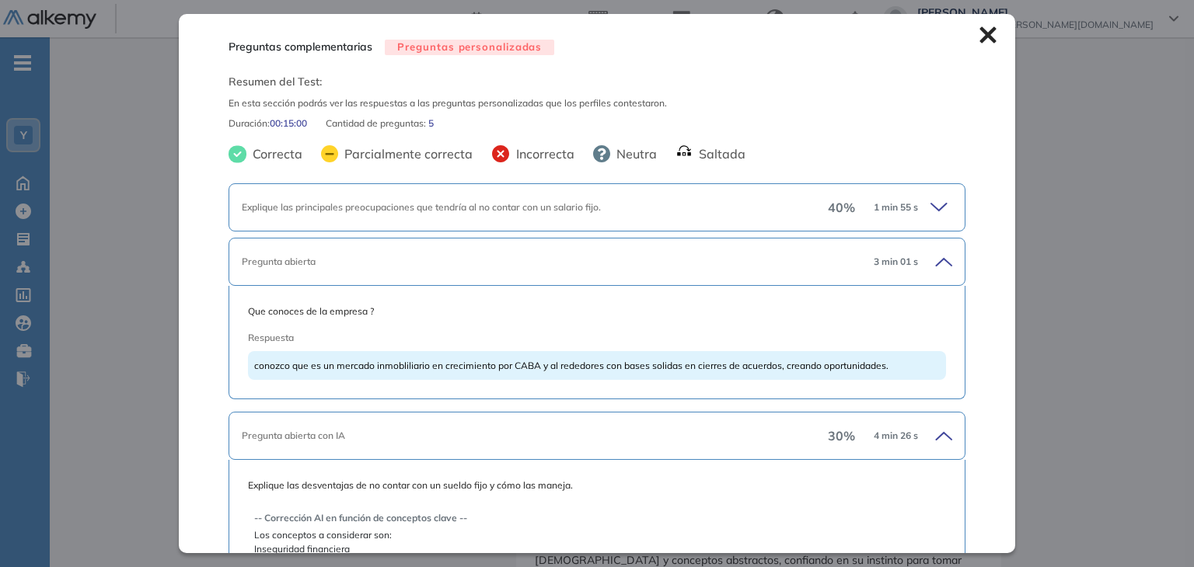
click at [979, 36] on icon at bounding box center [987, 35] width 16 height 16
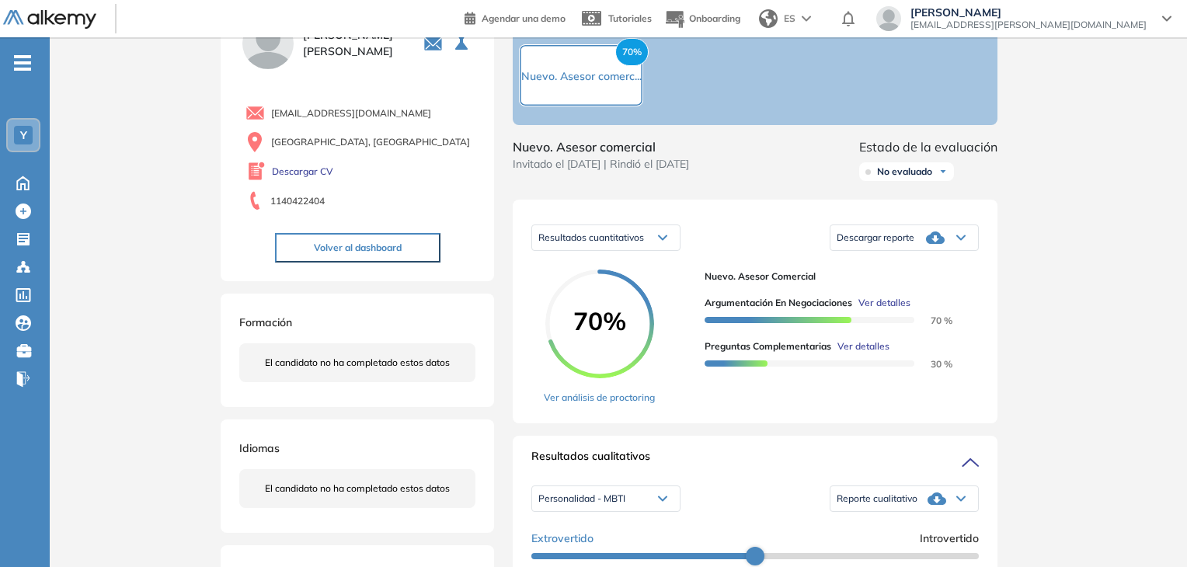
scroll to position [78, 0]
